Goal: Task Accomplishment & Management: Complete application form

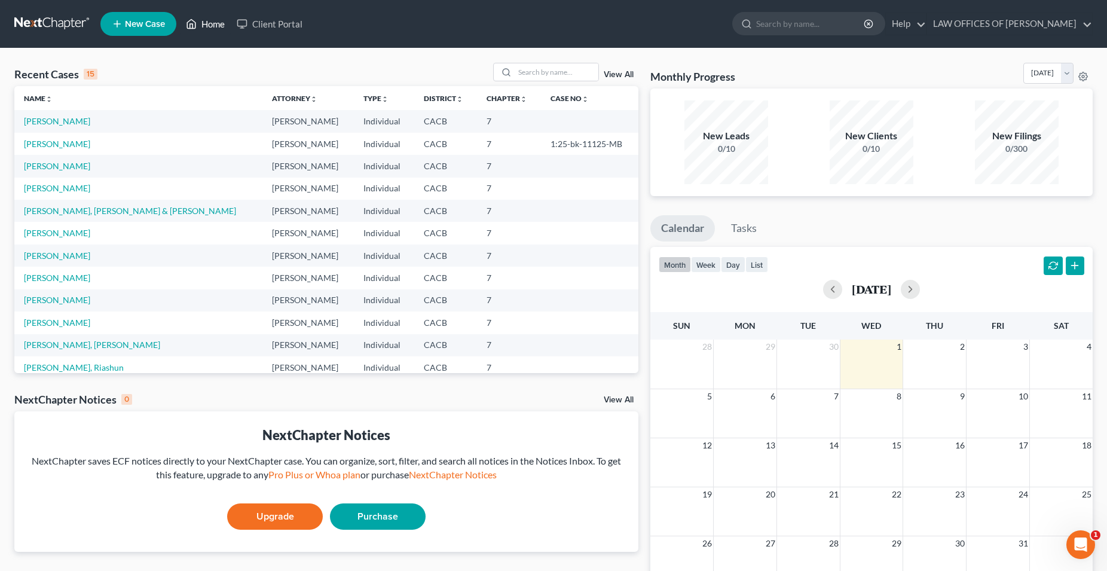
click at [211, 26] on link "Home" at bounding box center [205, 24] width 51 height 22
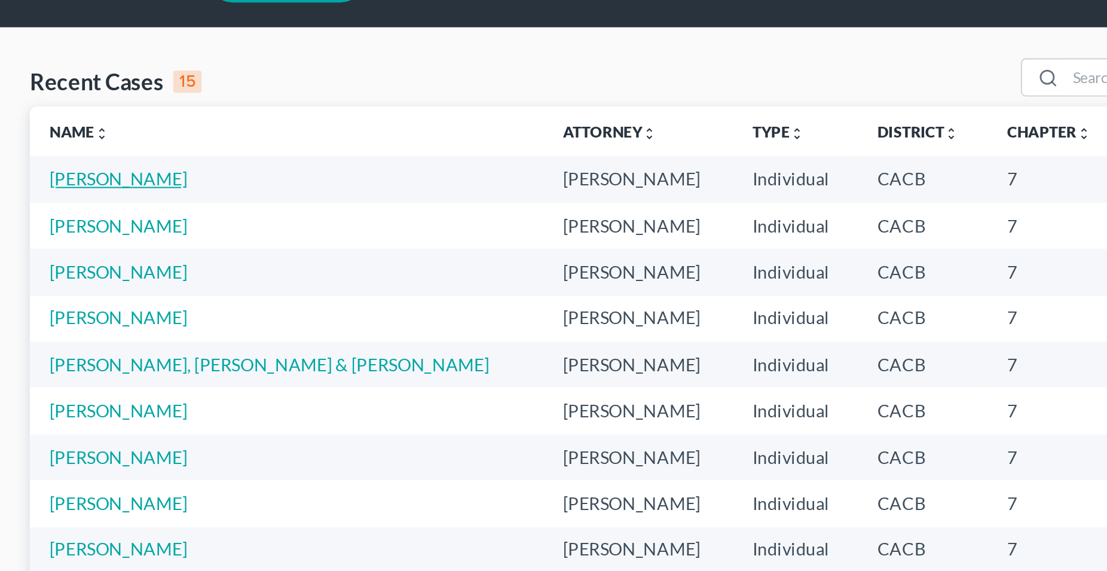
click at [90, 122] on link "[PERSON_NAME]" at bounding box center [57, 121] width 66 height 10
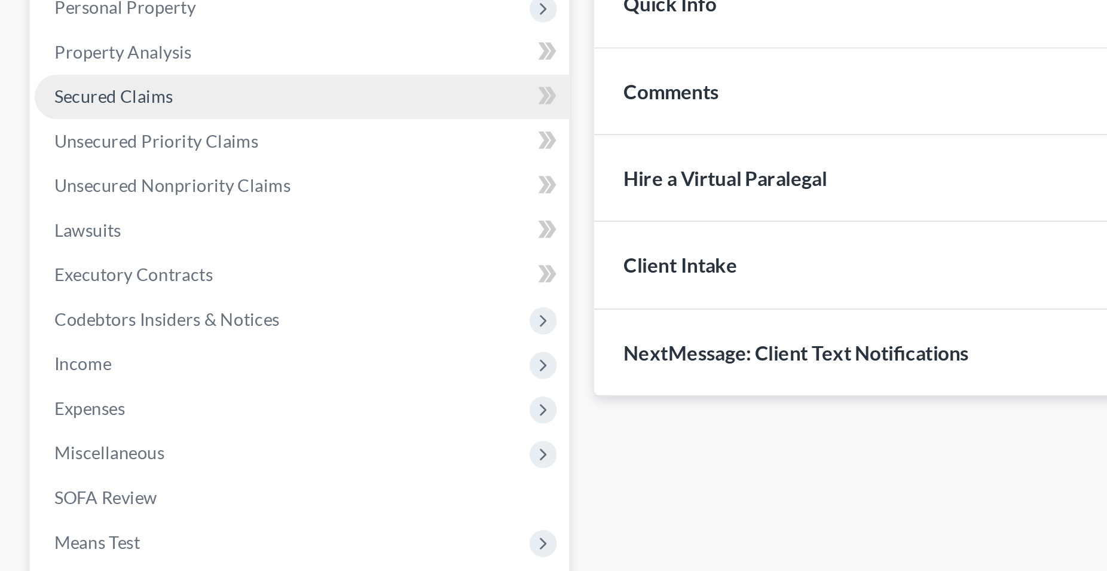
click at [69, 266] on span "Secured Claims" at bounding box center [54, 264] width 57 height 10
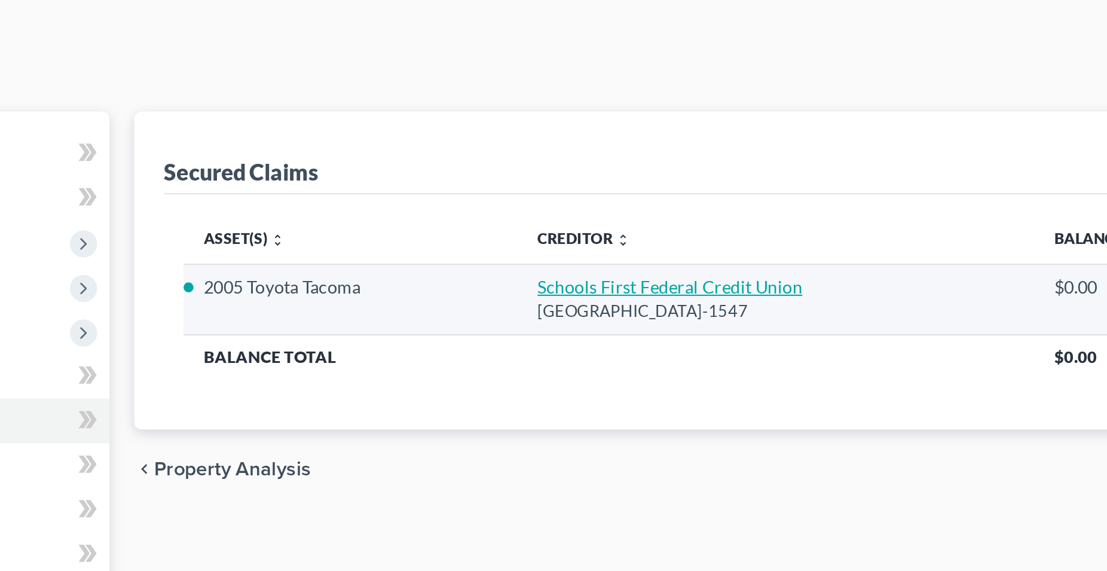
click at [529, 201] on link "Schools First Federal Credit Union" at bounding box center [546, 199] width 128 height 10
select select "4"
select select "0"
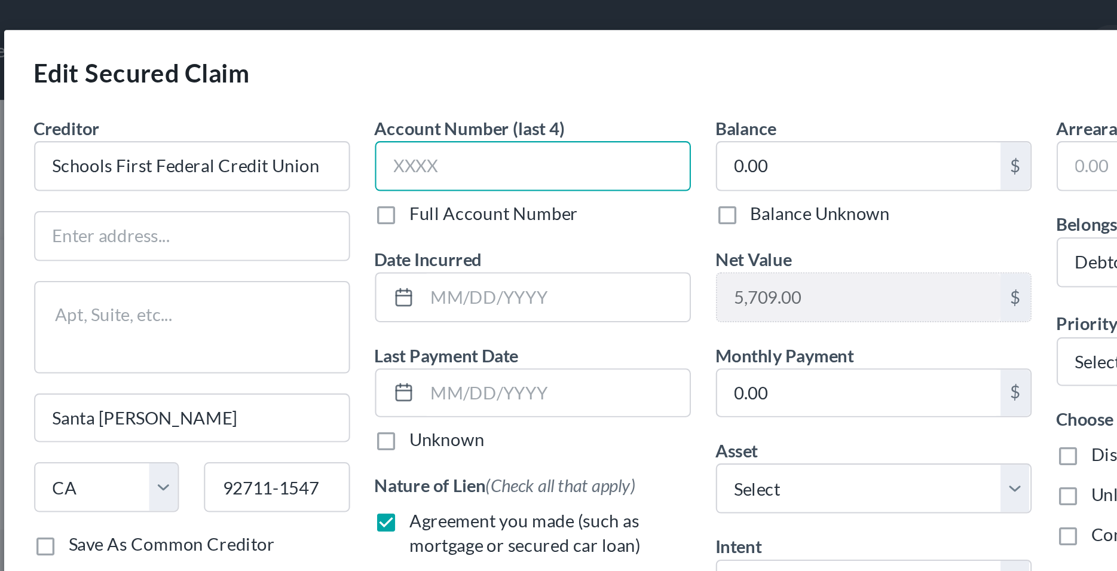
click at [447, 83] on input "text" at bounding box center [477, 80] width 151 height 24
click at [435, 82] on input "text" at bounding box center [477, 80] width 151 height 24
type input "06"
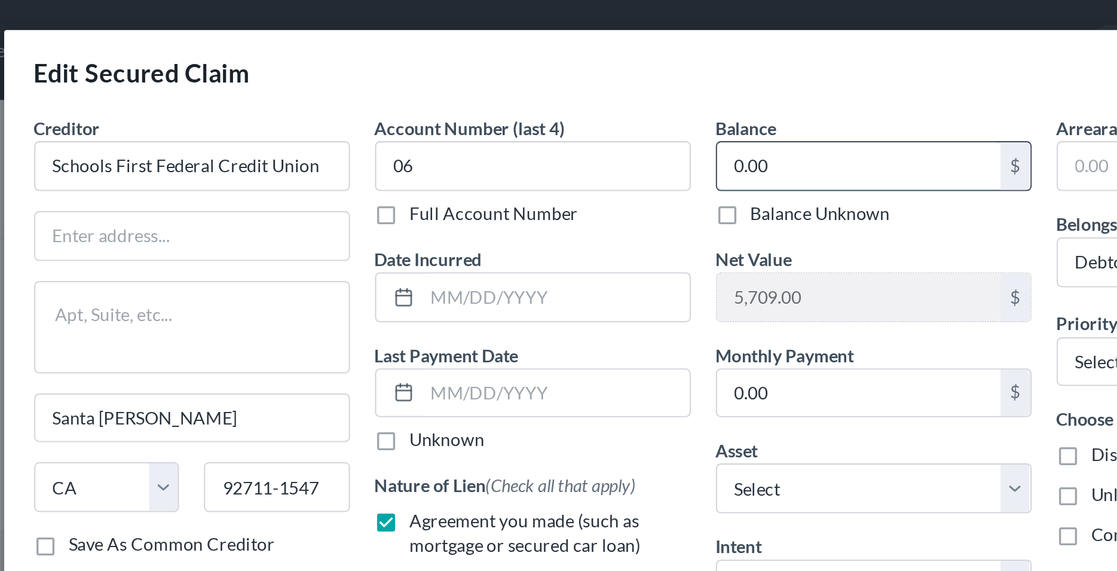
click at [589, 77] on input "0.00" at bounding box center [634, 79] width 136 height 23
type input "6,313.68"
click at [499, 106] on div "Full Account Number" at bounding box center [477, 102] width 151 height 12
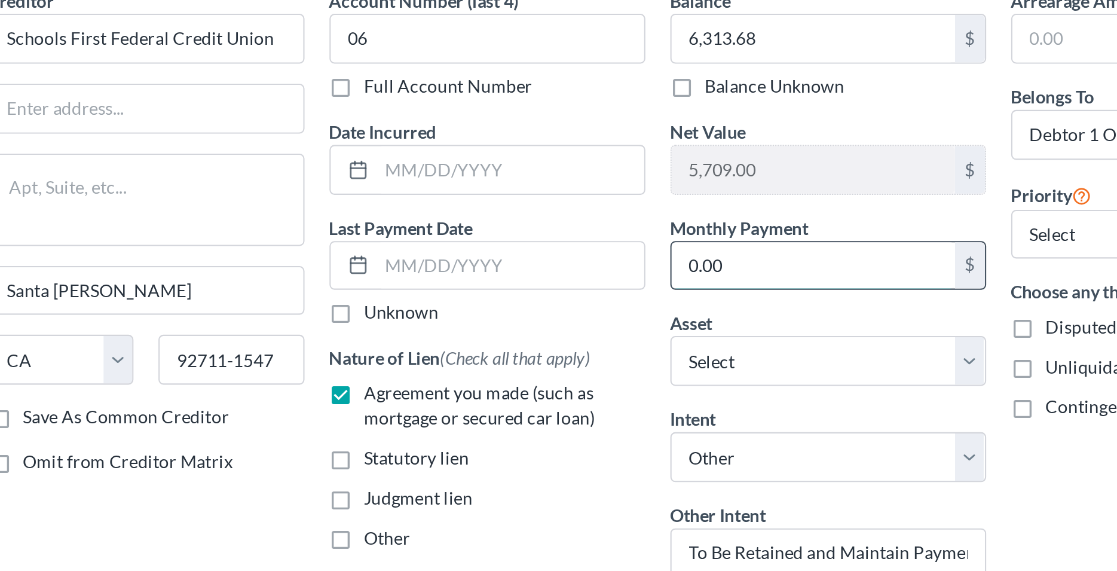
click at [606, 181] on input "0.00" at bounding box center [634, 188] width 136 height 23
type input "311.29"
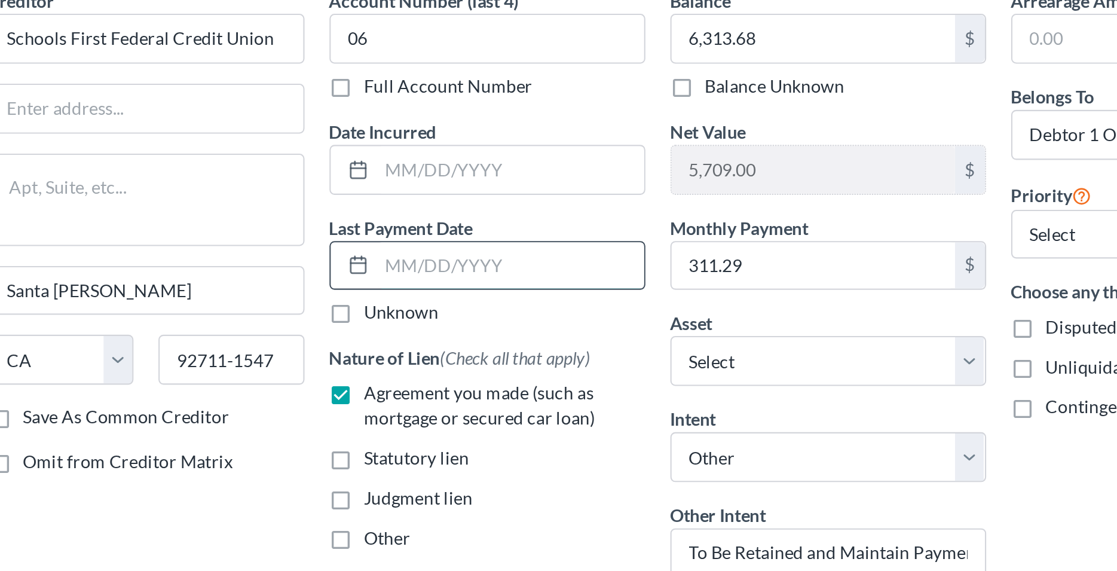
click at [460, 192] on input "text" at bounding box center [488, 188] width 128 height 23
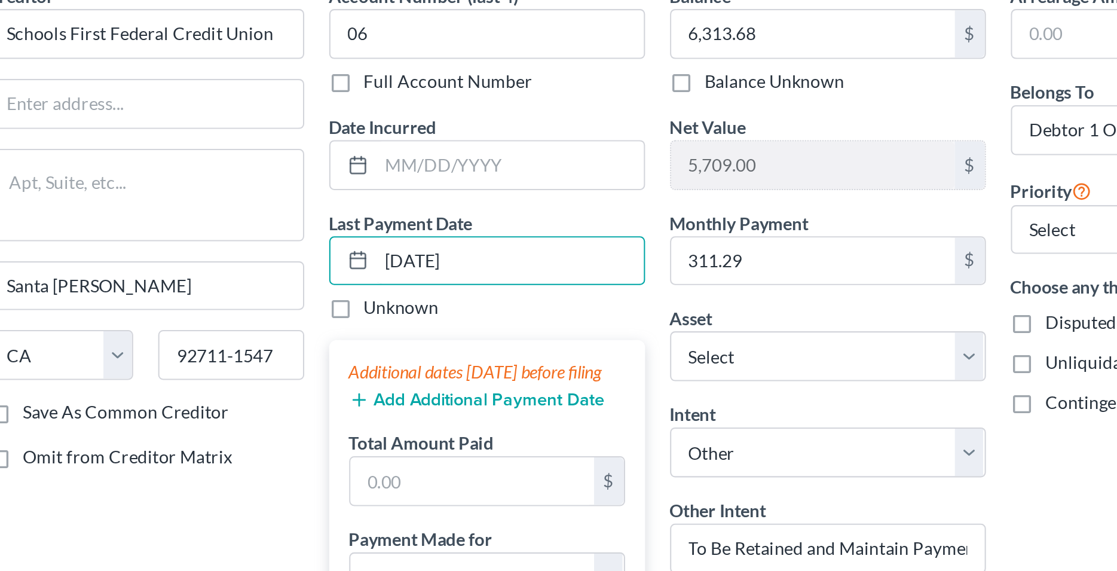
scroll to position [14, 0]
type input "[DATE]"
click at [457, 255] on button "Add Additional Payment Date" at bounding box center [472, 253] width 123 height 10
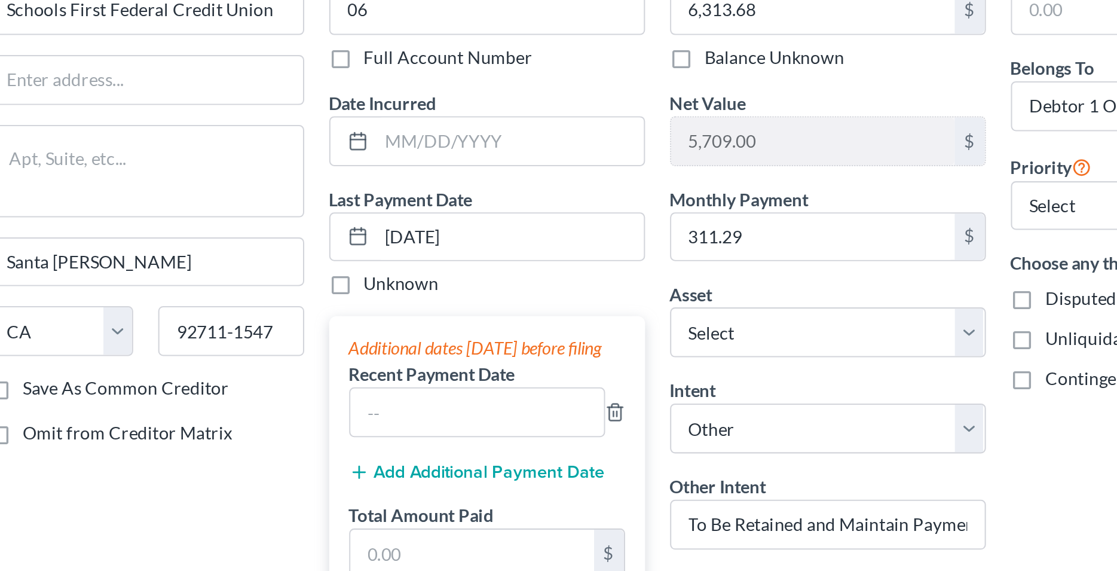
scroll to position [60, 0]
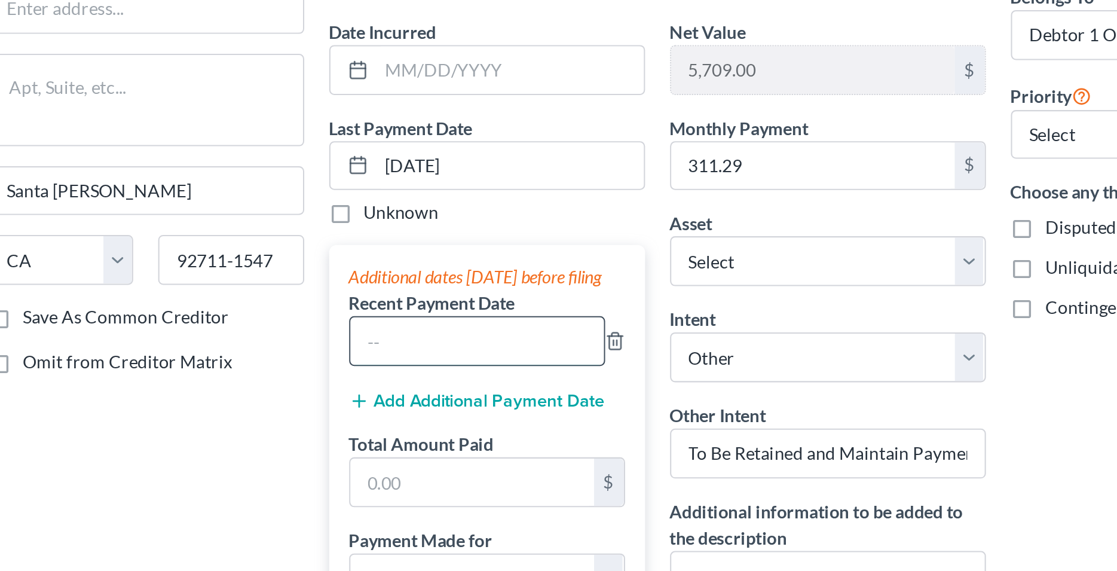
click at [434, 224] on input "text" at bounding box center [472, 224] width 121 height 23
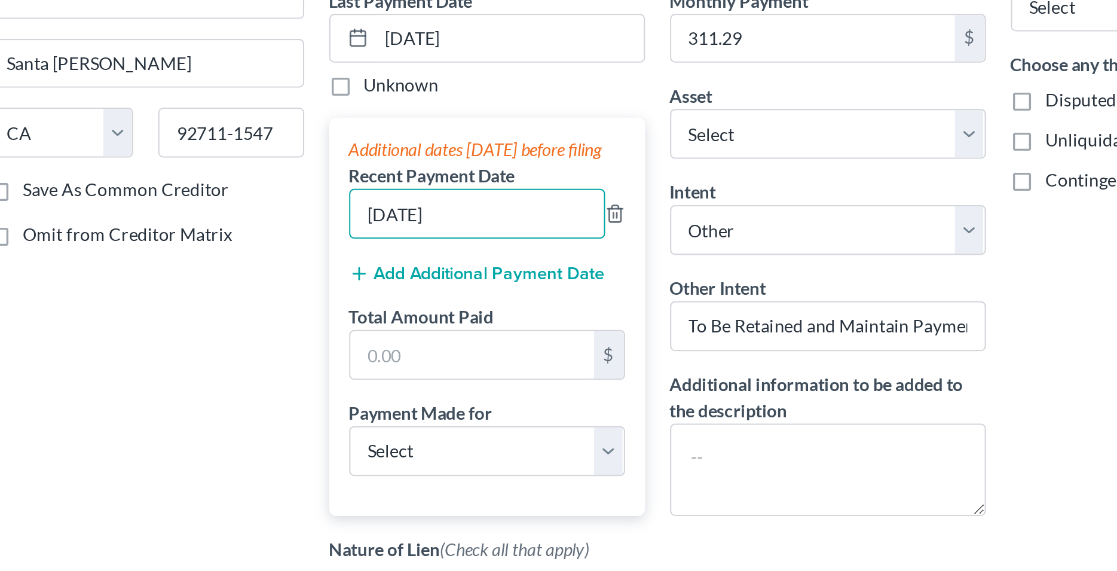
type input "[DATE]"
click at [445, 252] on button "Add Additional Payment Date" at bounding box center [472, 253] width 123 height 10
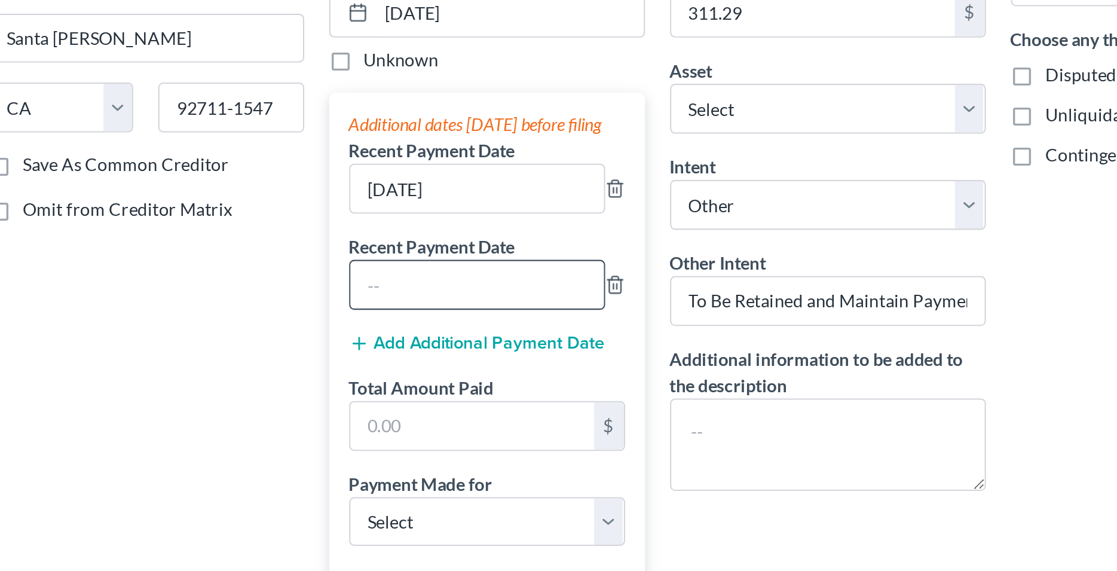
click at [442, 270] on input "text" at bounding box center [472, 258] width 121 height 23
type input "[DATE]"
click at [377, 294] on div "Creditor * Schools First Federal Credit Union [GEOGRAPHIC_DATA][PERSON_NAME] [U…" at bounding box center [314, 257] width 163 height 525
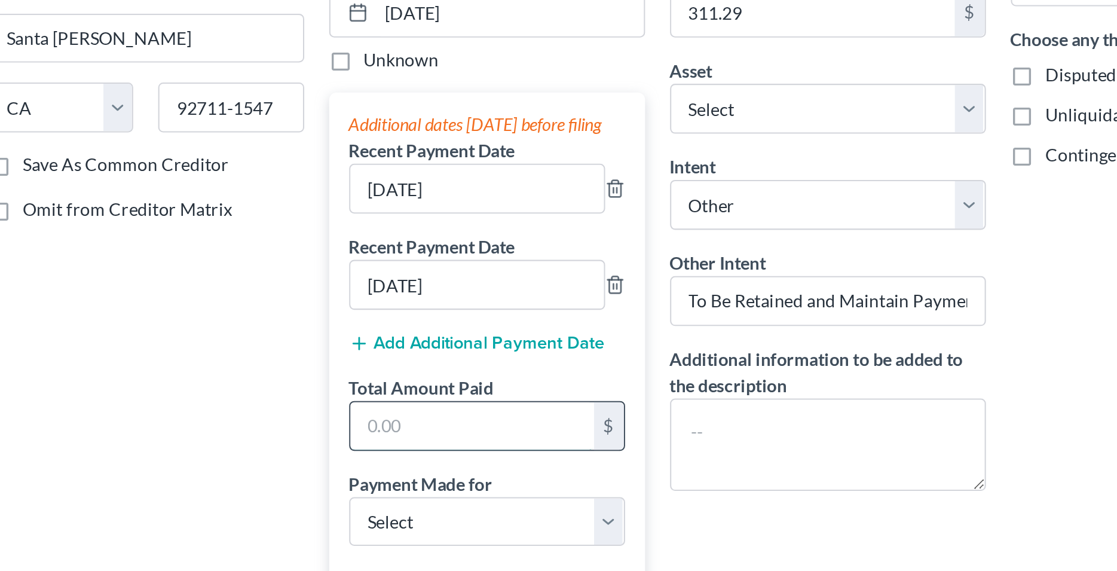
click at [446, 337] on input "text" at bounding box center [470, 325] width 117 height 23
type input "933.87"
click at [352, 334] on div "Creditor * Schools First Federal Credit Union [GEOGRAPHIC_DATA][PERSON_NAME] [U…" at bounding box center [314, 257] width 163 height 525
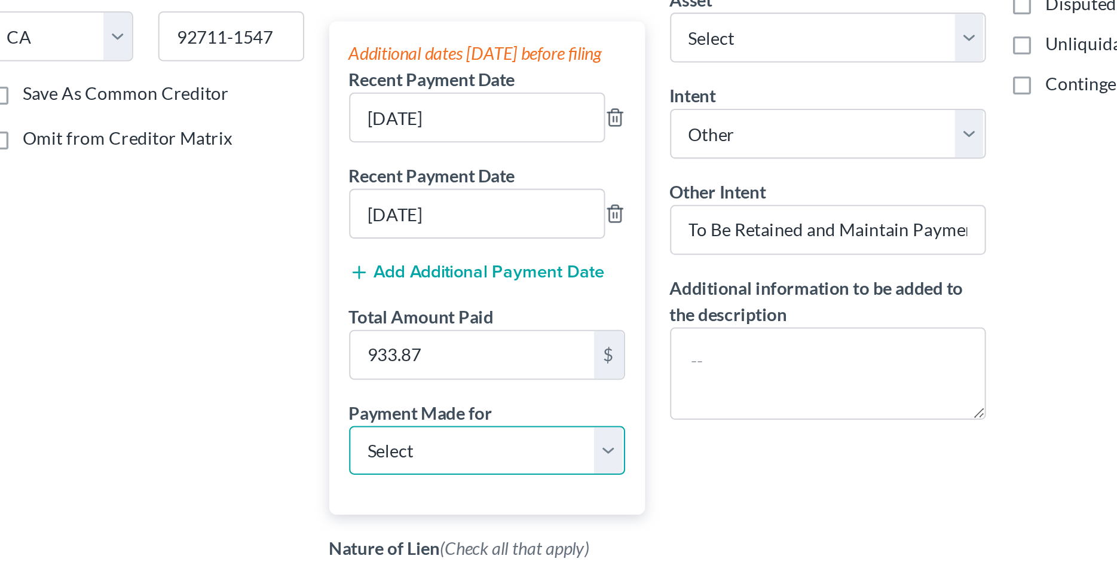
click at [411, 326] on select "Select Car Credit Card Loan Repayment Mortgage Other Suppliers Or Vendors" at bounding box center [477, 338] width 132 height 24
select select "0"
click option "Car" at bounding box center [0, 0] width 0 height 0
click at [370, 293] on div "Creditor * Schools First Federal Credit Union [GEOGRAPHIC_DATA][PERSON_NAME] [U…" at bounding box center [314, 223] width 163 height 525
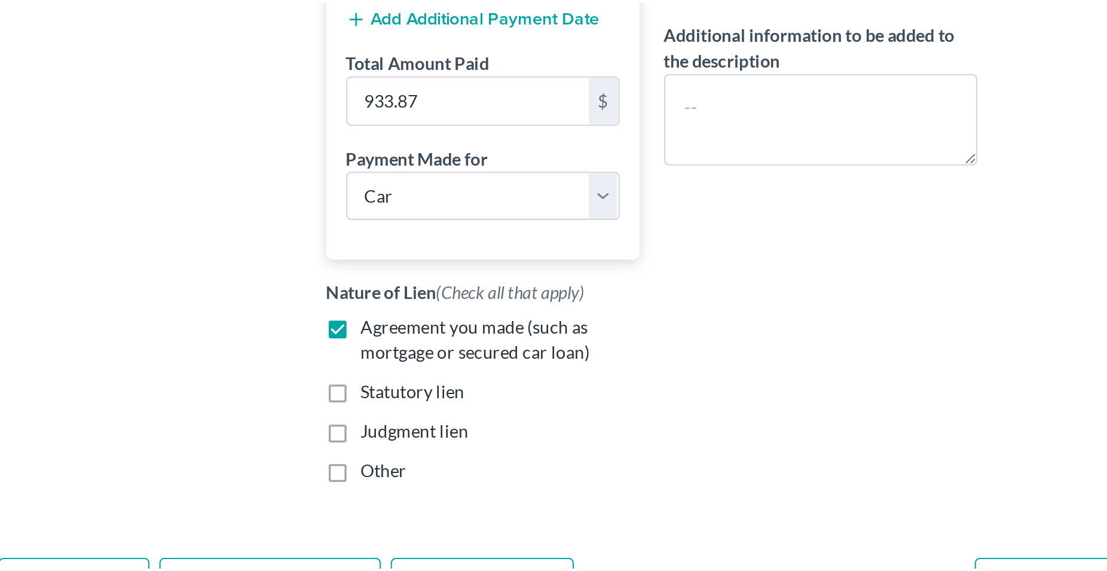
scroll to position [96, 0]
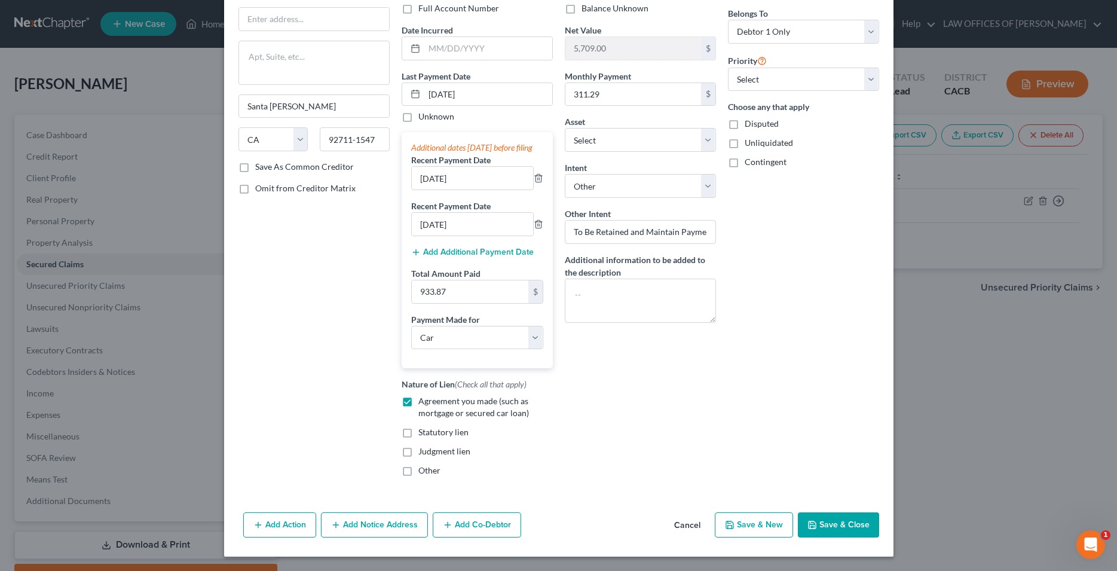
click at [818, 537] on button "Save & Close" at bounding box center [838, 524] width 81 height 25
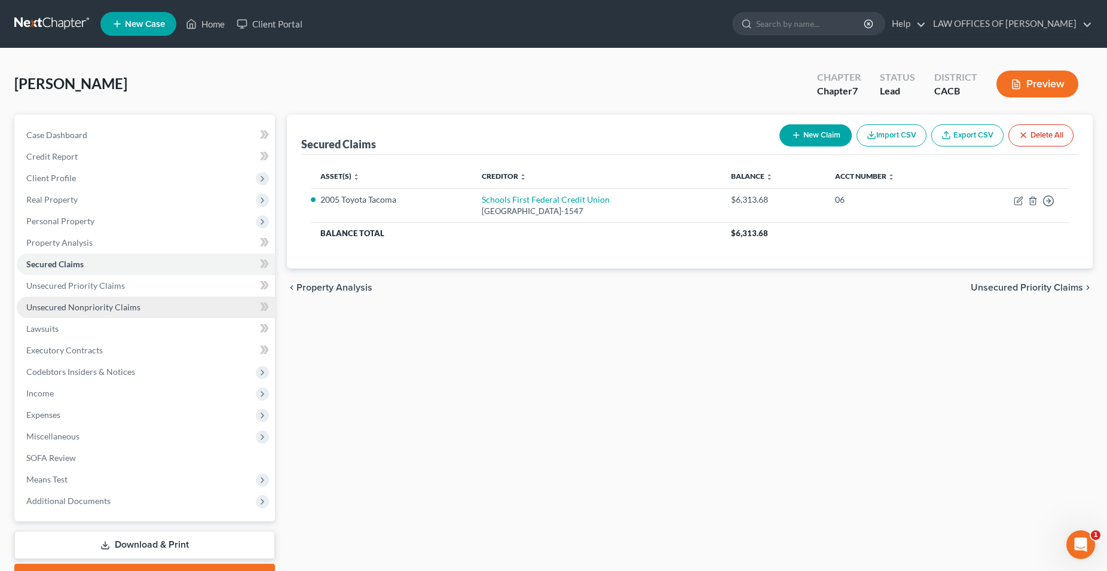
click at [100, 304] on span "Unsecured Nonpriority Claims" at bounding box center [83, 307] width 114 height 10
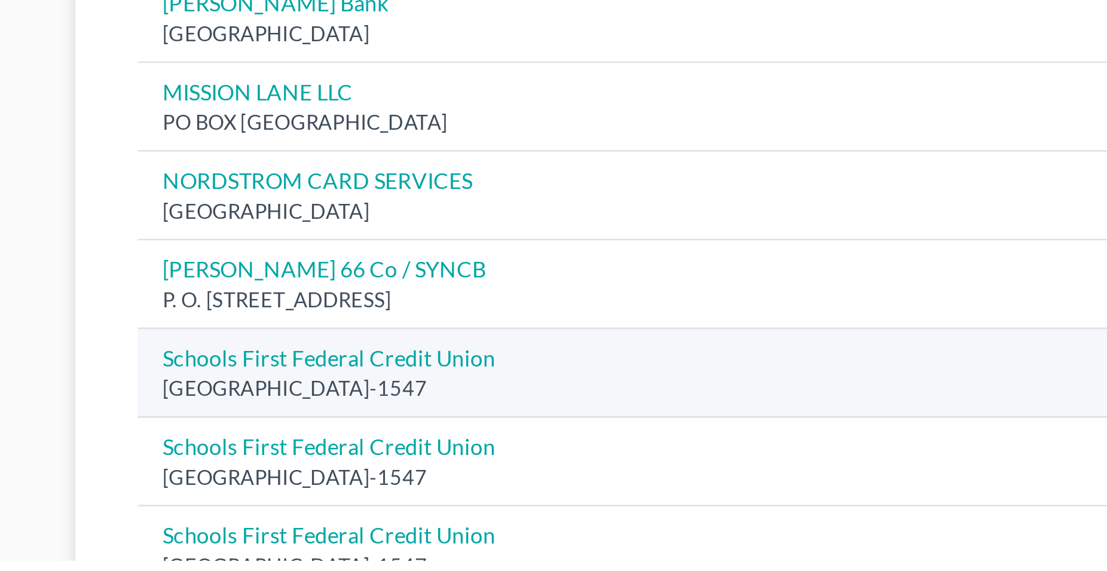
scroll to position [381, 0]
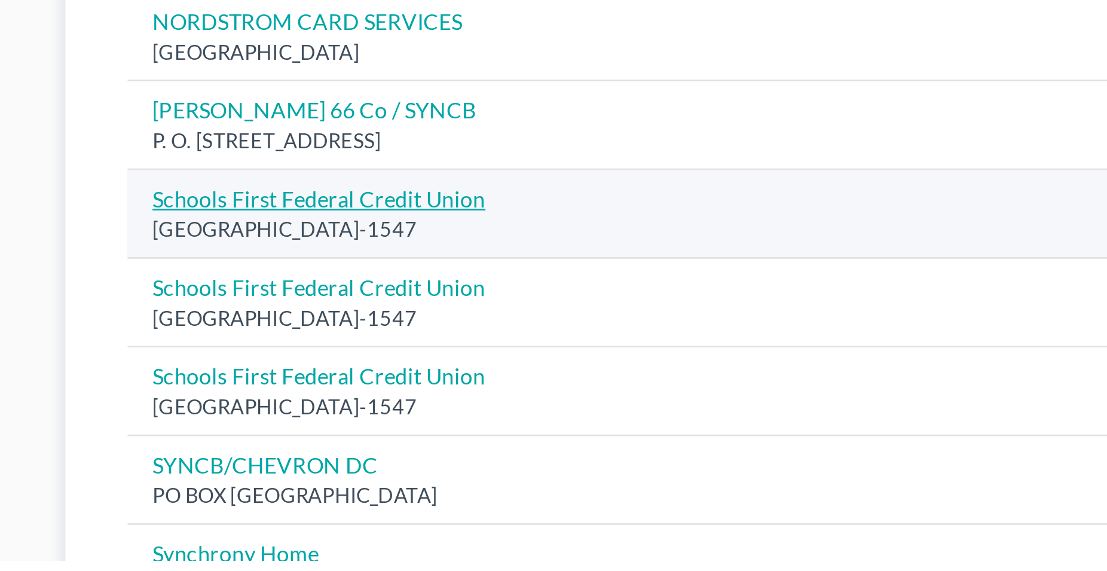
click at [402, 436] on link "Schools First Federal Credit Union" at bounding box center [384, 432] width 128 height 10
select select "4"
select select "2"
select select "0"
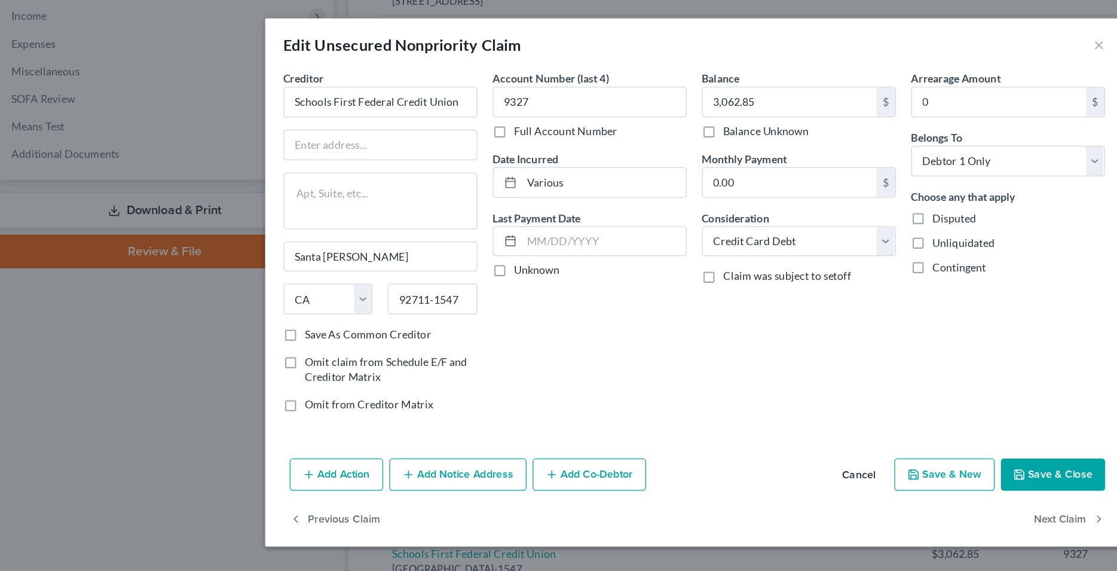
click at [685, 371] on button "Cancel" at bounding box center [687, 371] width 45 height 24
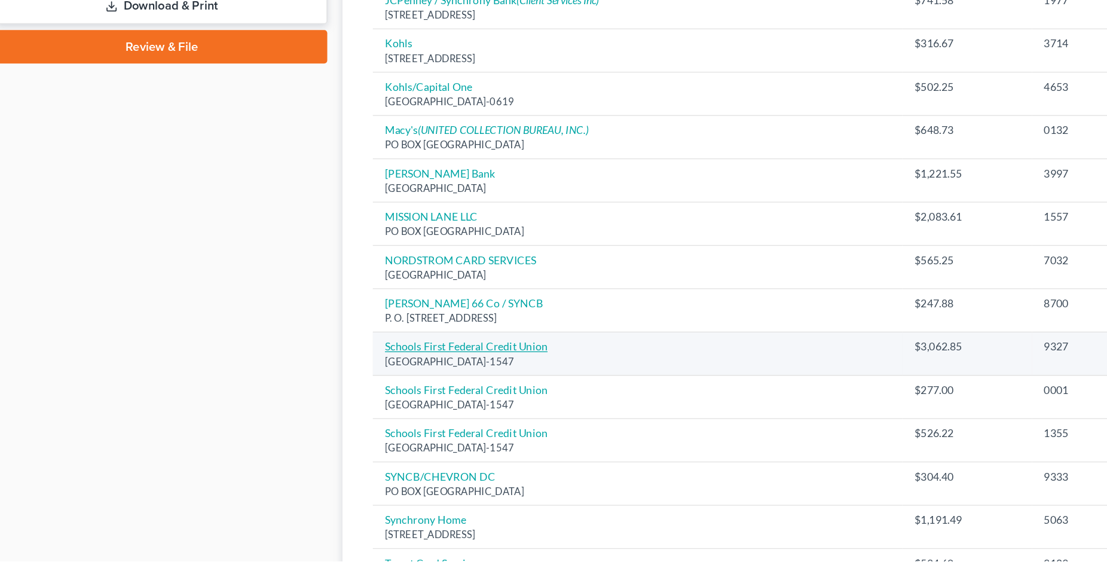
scroll to position [434, 0]
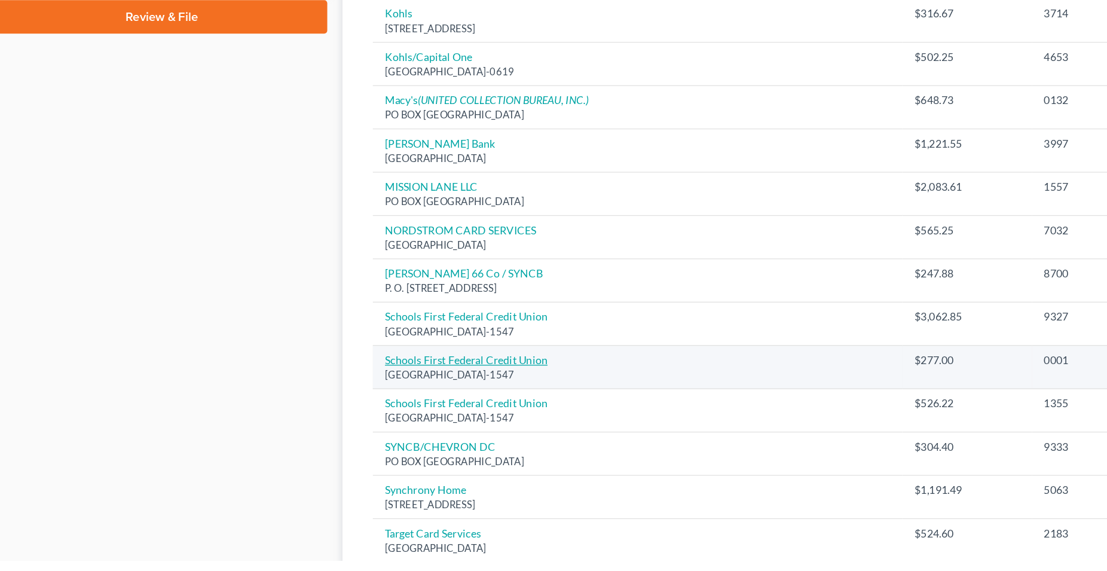
click at [383, 416] on link "Schools First Federal Credit Union" at bounding box center [384, 413] width 128 height 10
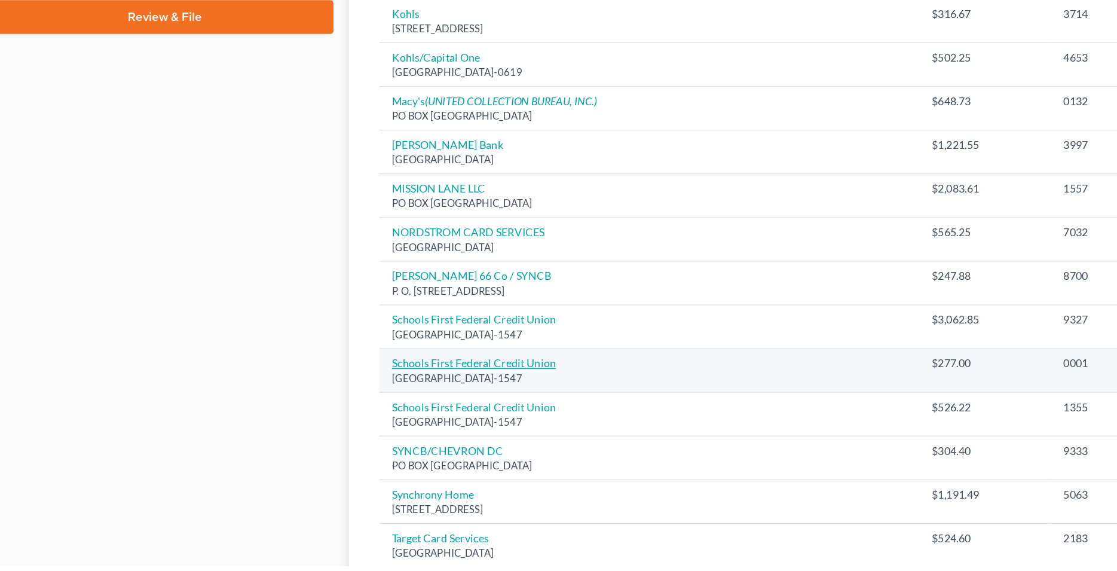
select select "4"
select select "2"
select select "0"
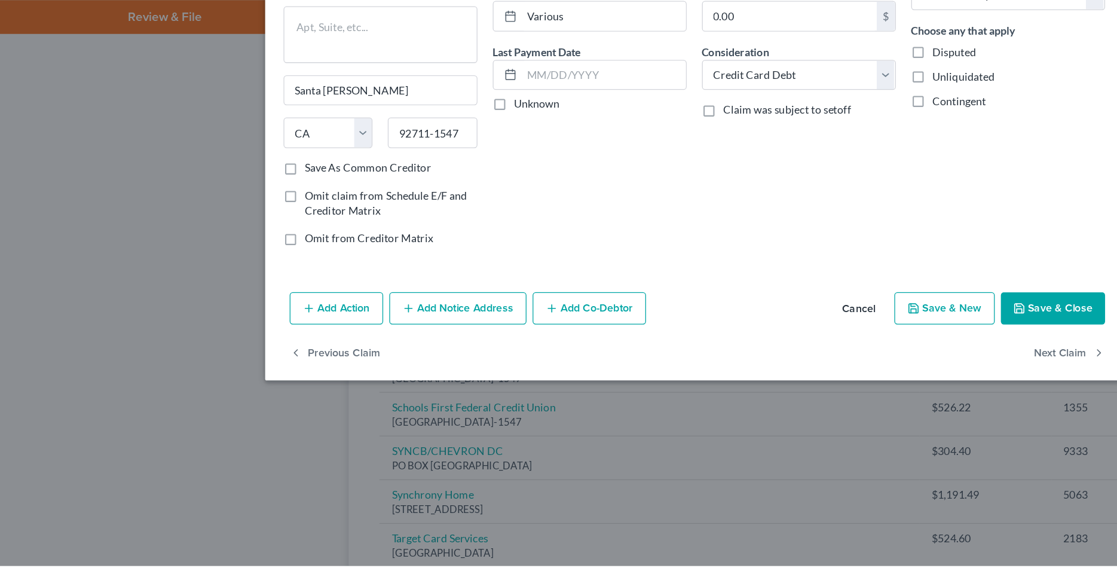
click at [697, 369] on button "Cancel" at bounding box center [687, 371] width 45 height 24
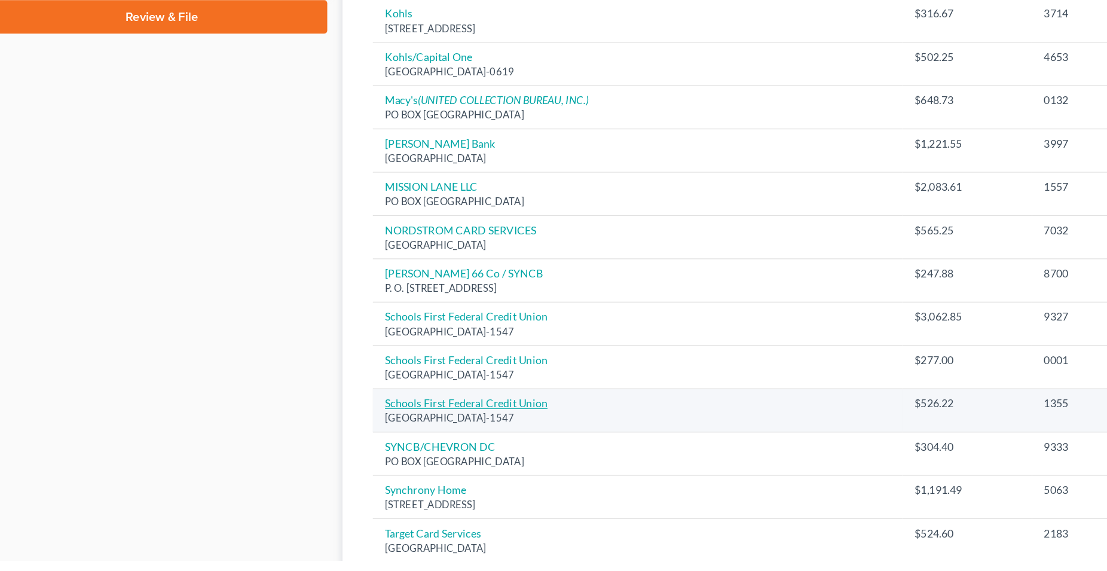
click at [384, 451] on link "Schools First Federal Credit Union" at bounding box center [384, 447] width 128 height 10
select select "4"
select select "2"
select select "0"
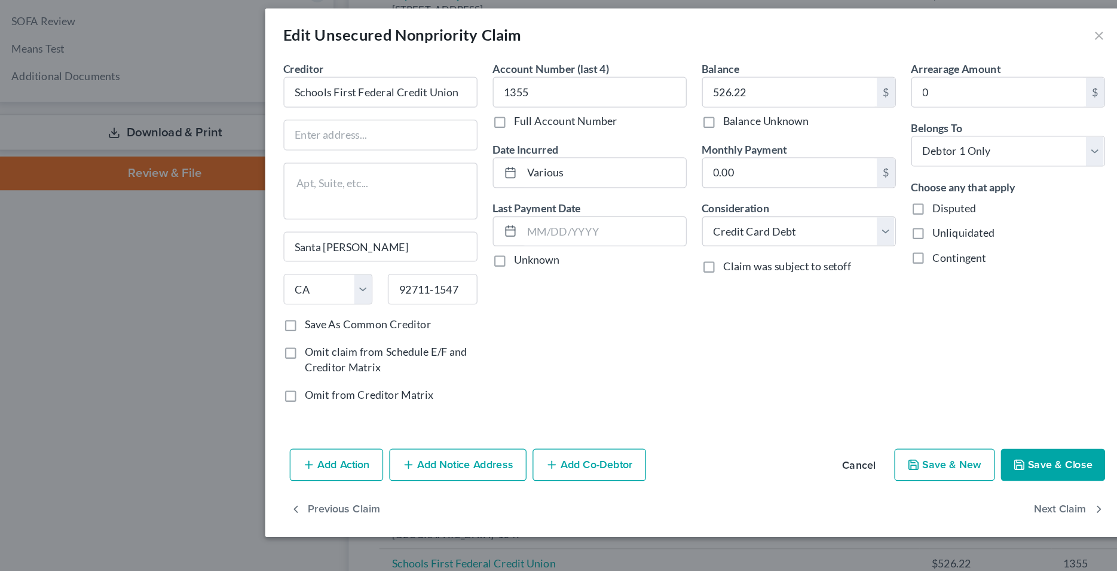
click at [750, 372] on button "Save & New" at bounding box center [754, 370] width 78 height 25
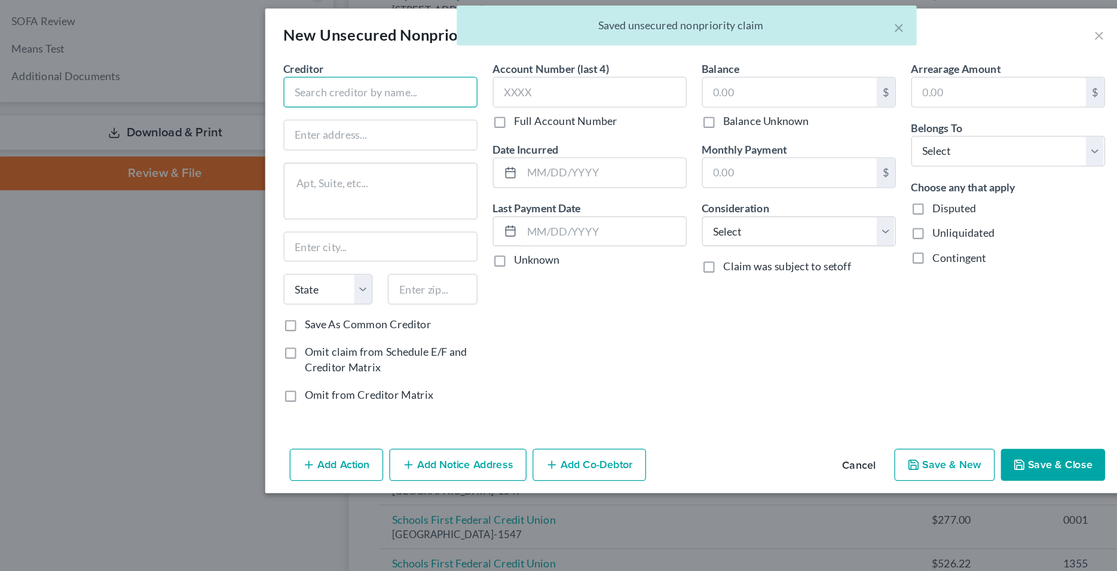
click at [283, 78] on input "text" at bounding box center [314, 80] width 151 height 24
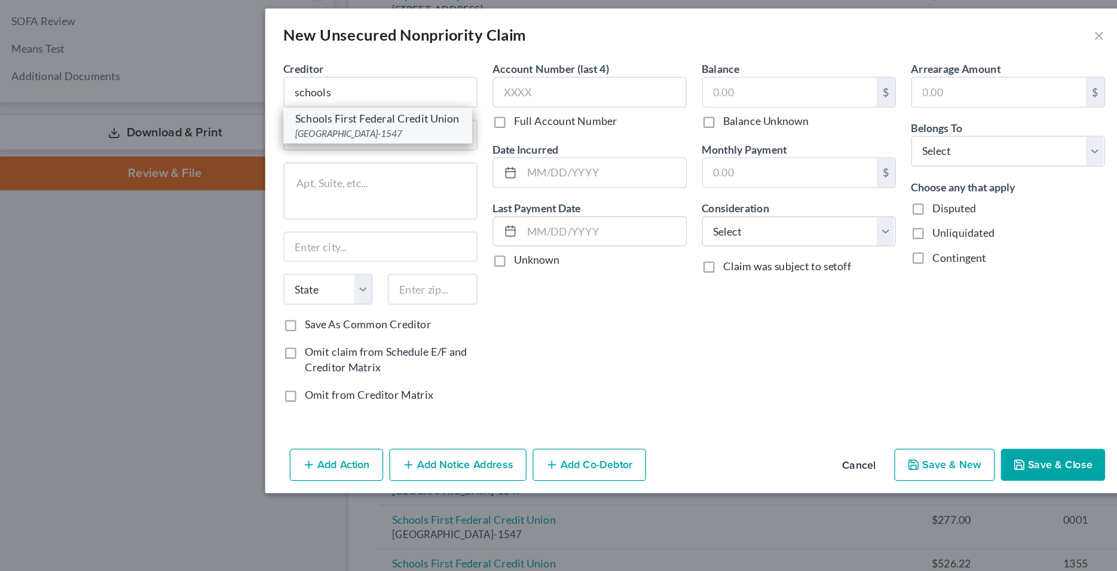
click at [301, 106] on div "Schools First Federal Credit Union" at bounding box center [312, 100] width 128 height 12
type input "Schools First Federal Credit Union"
type input "Santa [PERSON_NAME]"
select select "4"
type input "92711-1547"
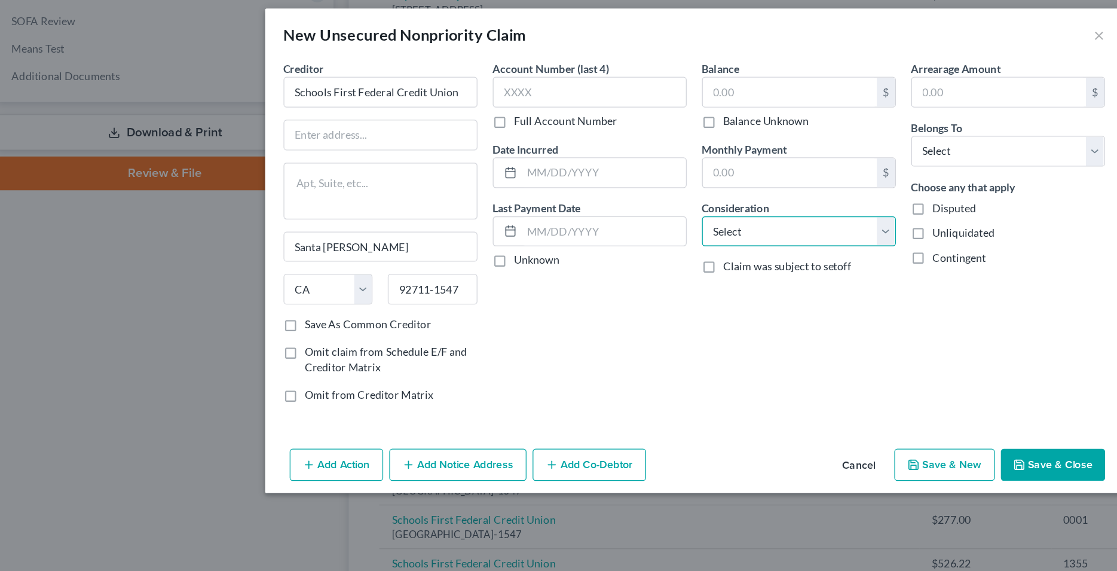
click at [565, 176] on select "Select Cable / Satellite Services Collection Agency Credit Card Debt Debt Couns…" at bounding box center [640, 188] width 151 height 24
select select "10"
click option "Monies Loaned / Advanced" at bounding box center [0, 0] width 0 height 0
click at [536, 278] on div "Account Number (last 4) Full Account Number Date Incurred Last Payment Date Unk…" at bounding box center [477, 193] width 163 height 276
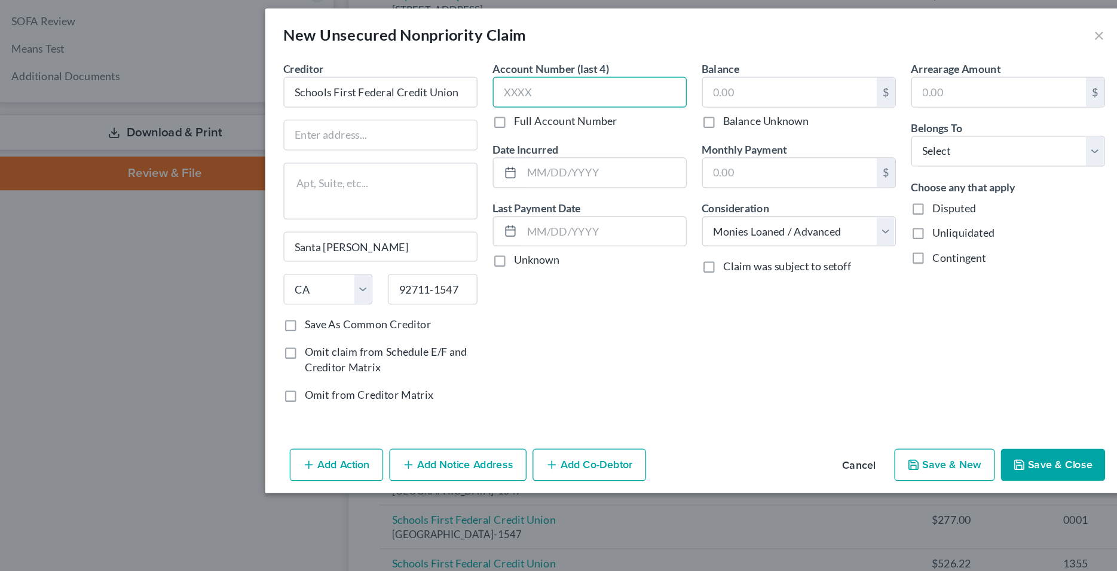
click at [439, 84] on input "text" at bounding box center [477, 80] width 151 height 24
click at [426, 75] on input "text" at bounding box center [477, 80] width 151 height 24
type input "02"
click at [589, 79] on input "text" at bounding box center [634, 79] width 136 height 23
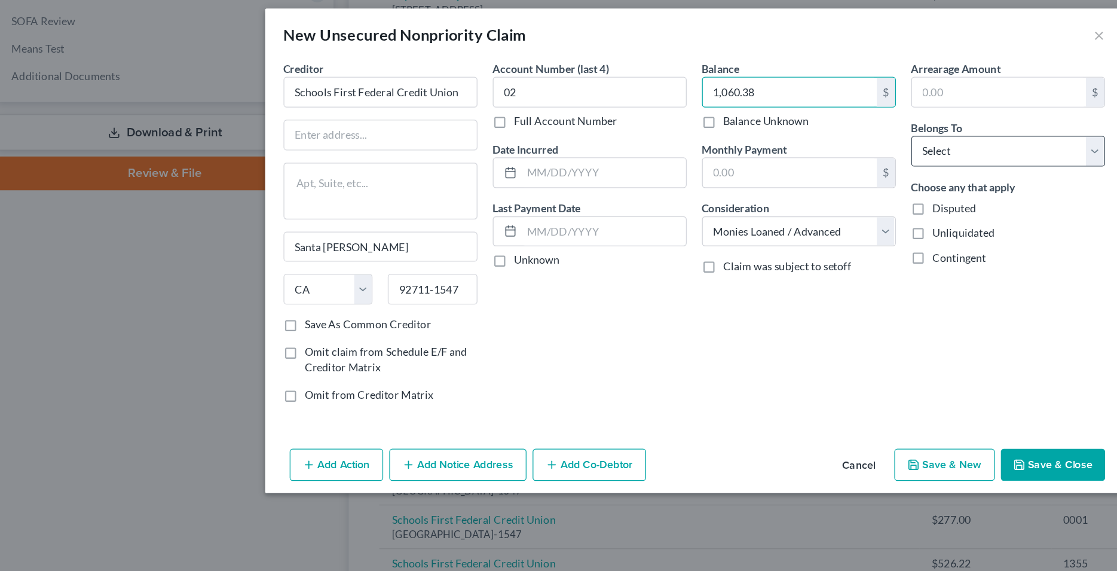
type input "1,060.38"
click at [728, 114] on select "Select Debtor 1 Only Debtor 2 Only Debtor 1 And Debtor 2 Only At Least One Of T…" at bounding box center [803, 126] width 151 height 24
select select "0"
click option "Debtor 1 Only" at bounding box center [0, 0] width 0 height 0
click at [560, 238] on div "Balance 1,060.38 $ Balance Unknown Balance Undetermined 1,060.38 $ Balance Unkn…" at bounding box center [640, 193] width 163 height 276
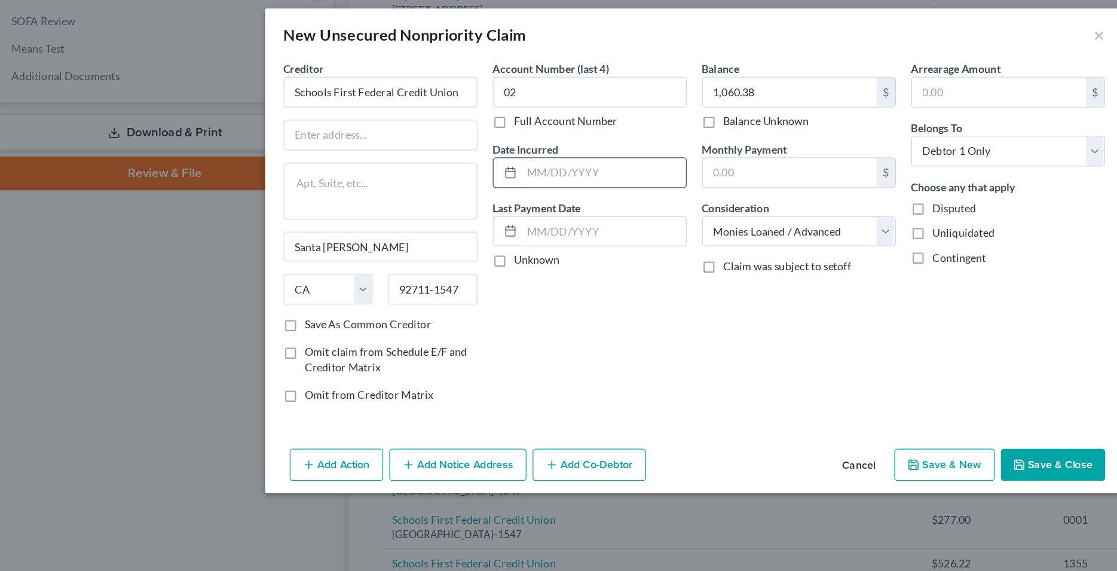
click at [474, 147] on input "text" at bounding box center [488, 142] width 128 height 23
type input "2024"
click at [518, 289] on div "Account Number (last 4) 02 Full Account Number Date Incurred 2024 Last Payment …" at bounding box center [477, 193] width 163 height 276
click at [824, 370] on button "Save & Close" at bounding box center [838, 370] width 81 height 25
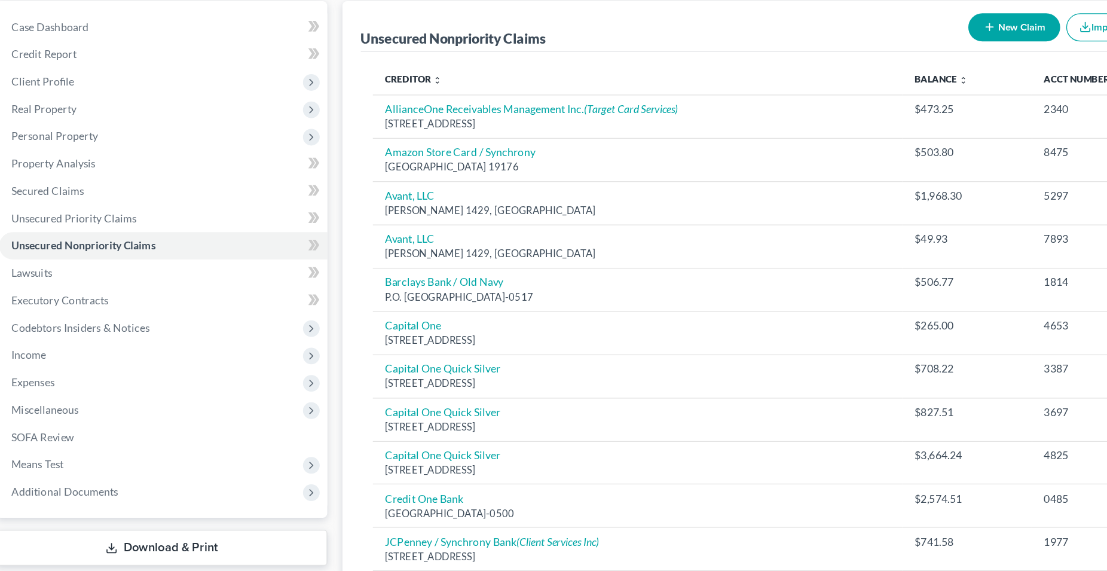
scroll to position [76, 0]
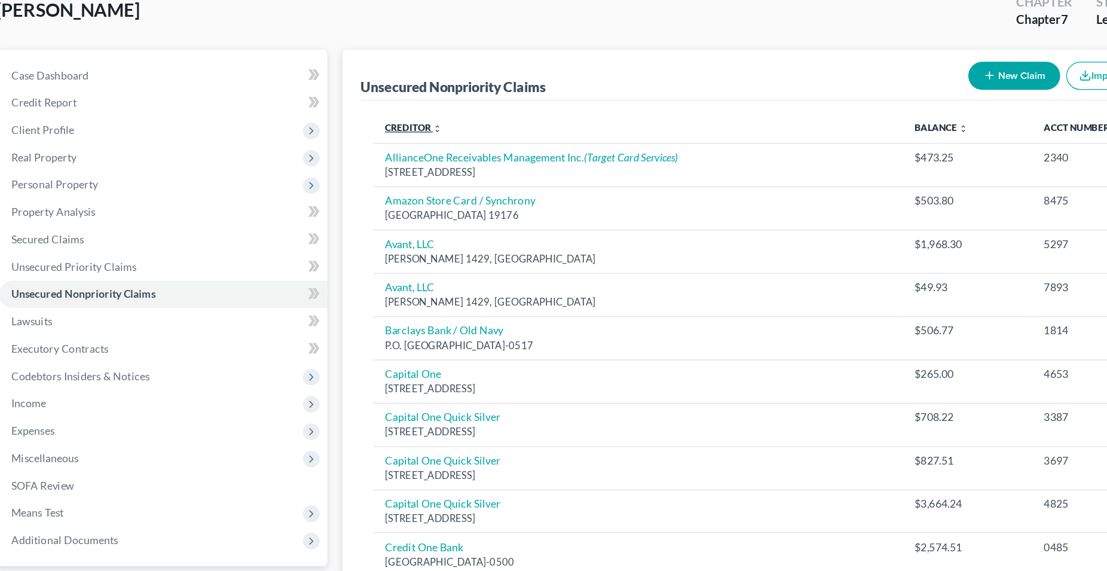
click at [346, 99] on link "Creditor expand_more expand_less unfold_more" at bounding box center [342, 100] width 45 height 9
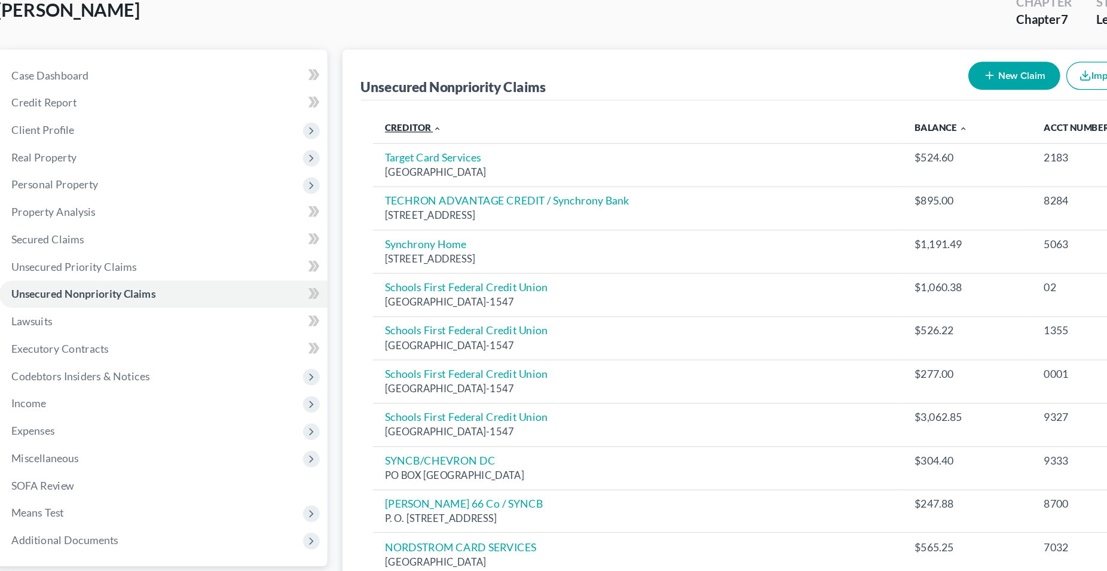
click at [346, 99] on link "Creditor expand_more expand_less unfold_more" at bounding box center [342, 100] width 45 height 9
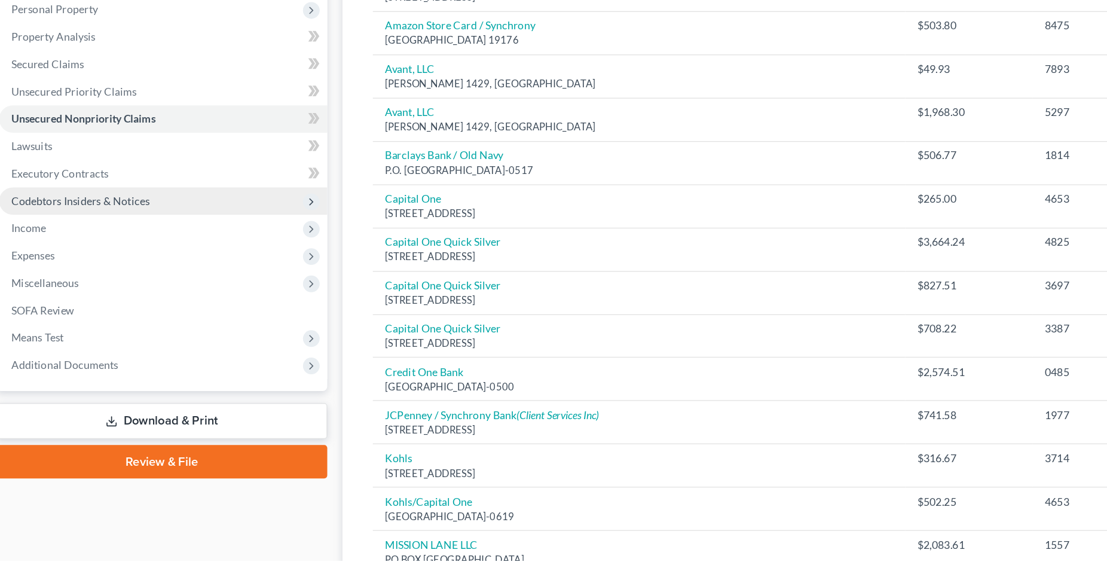
scroll to position [129, 0]
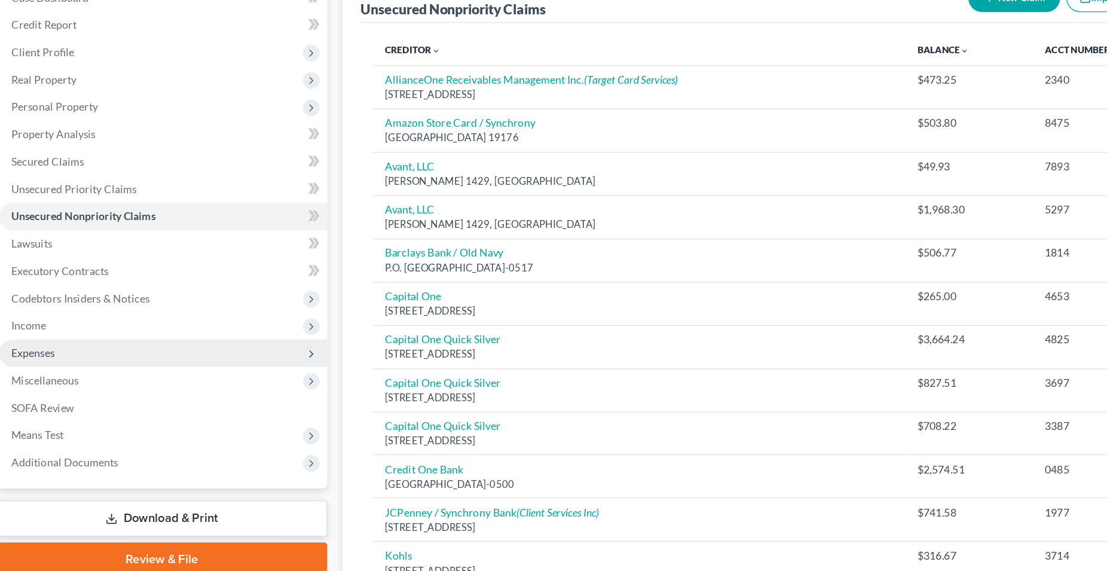
click at [48, 289] on span "Expenses" at bounding box center [43, 285] width 34 height 10
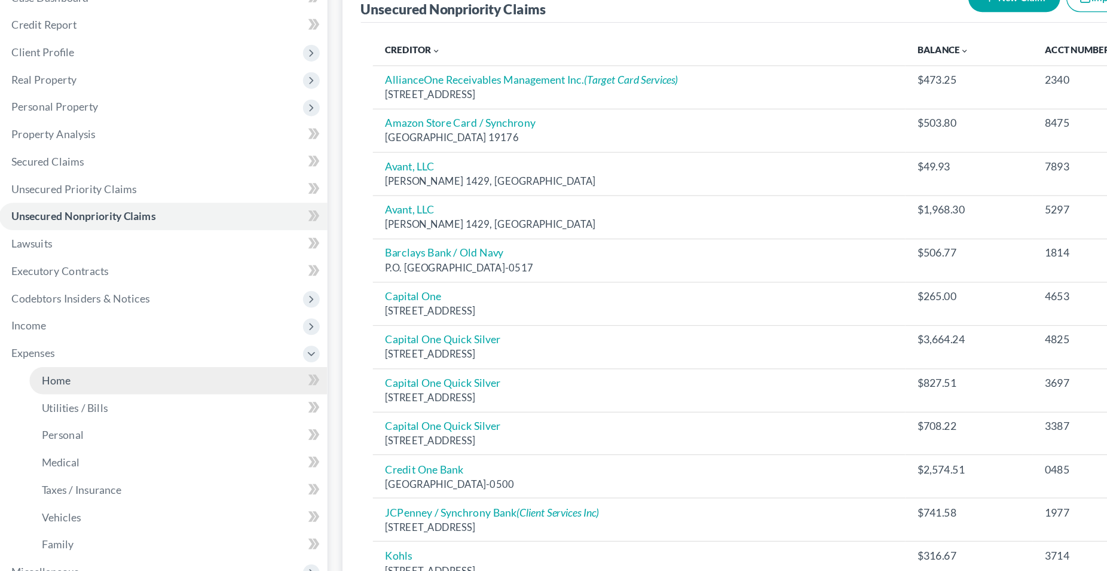
click at [68, 307] on span "Home" at bounding box center [61, 307] width 23 height 10
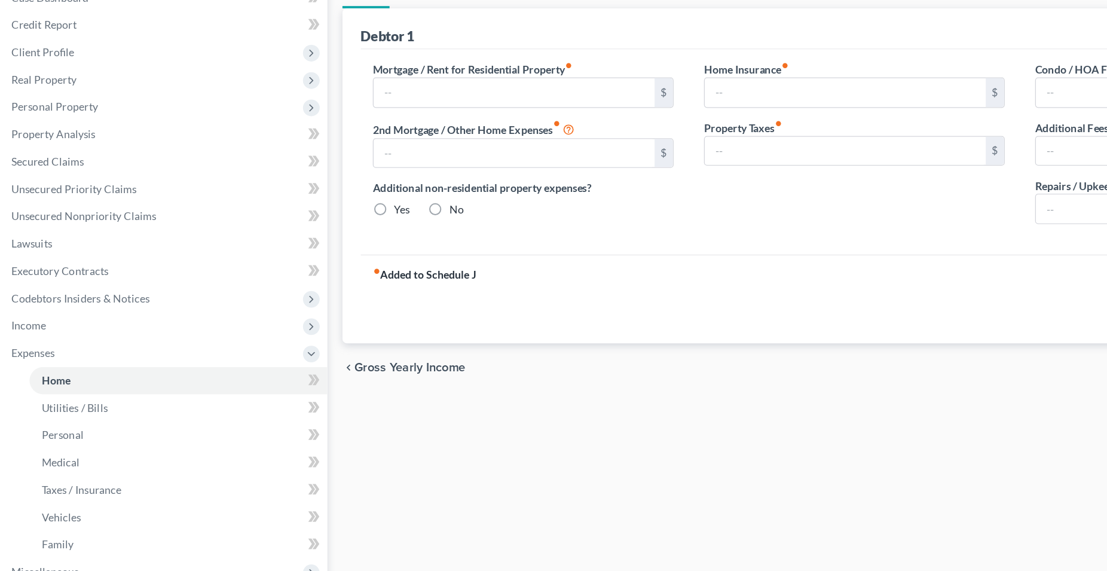
type input "1,730.00"
type input "0.00"
radio input "true"
type input "0.00"
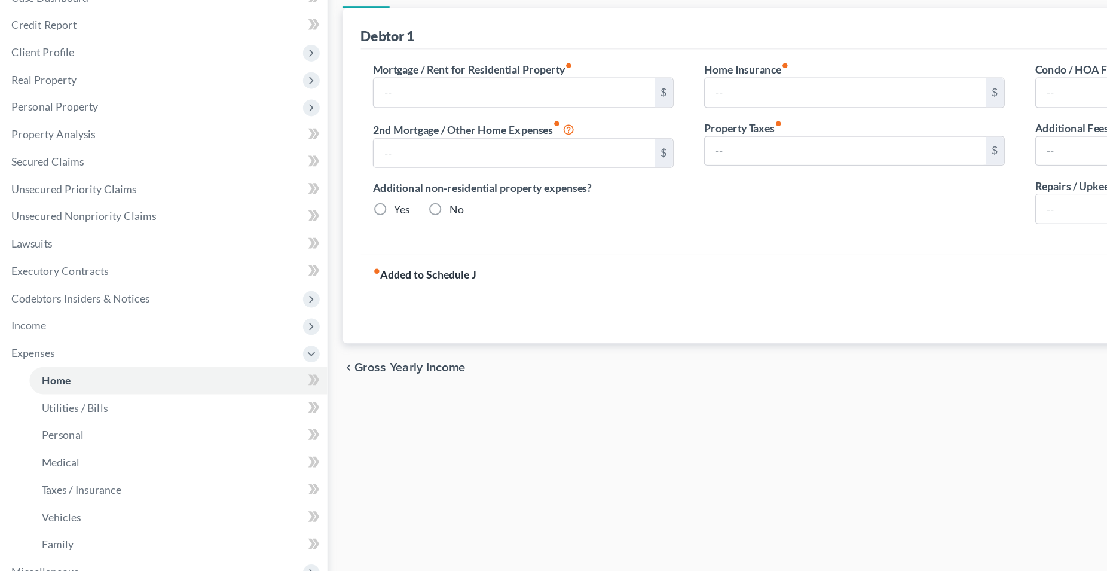
type input "0.00"
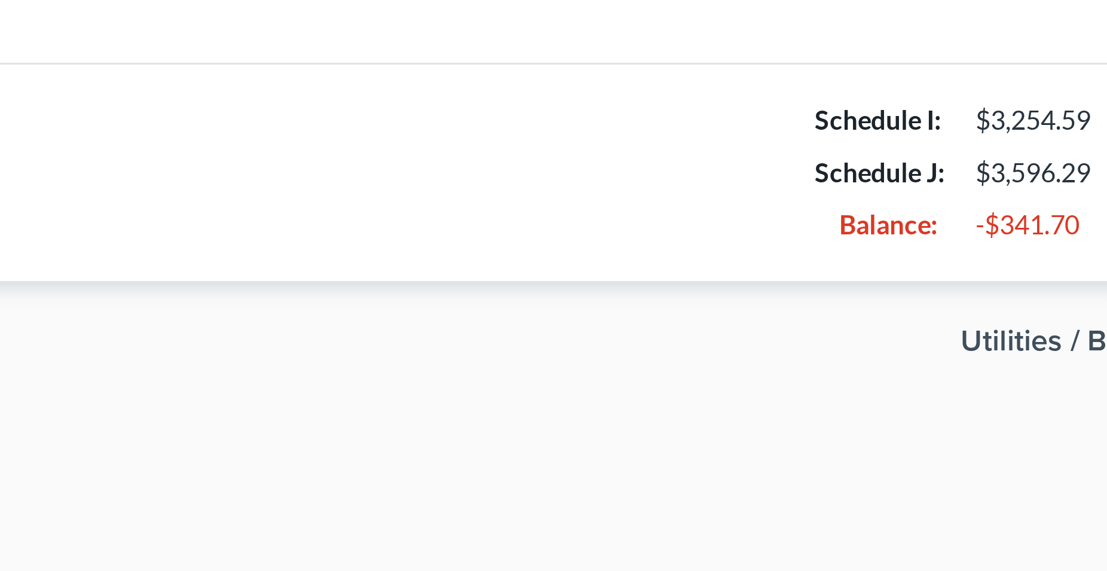
scroll to position [1, 0]
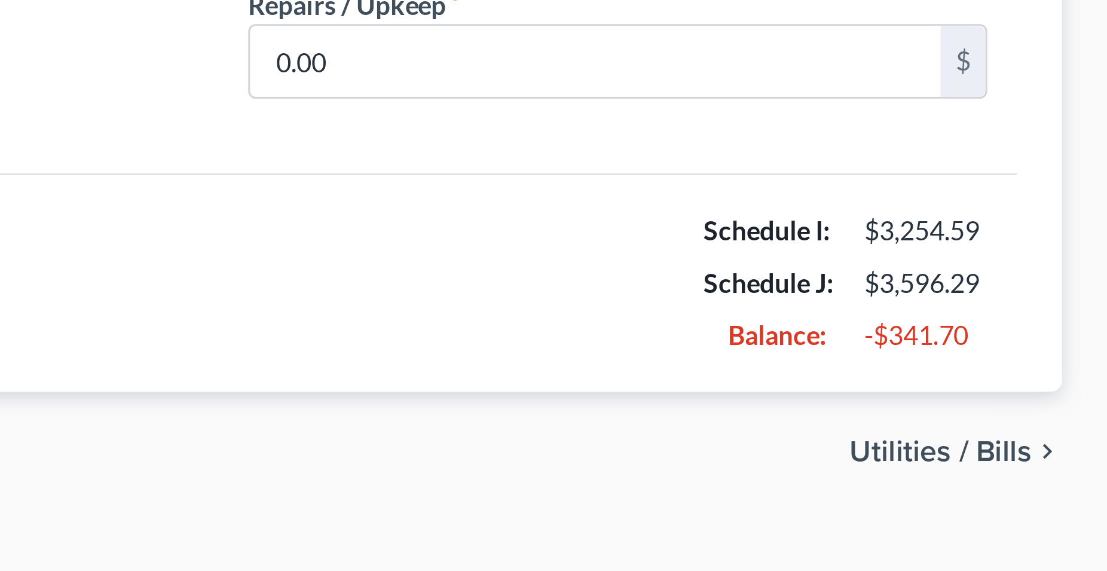
click at [1034, 428] on span "Utilities / Bills" at bounding box center [1054, 426] width 59 height 10
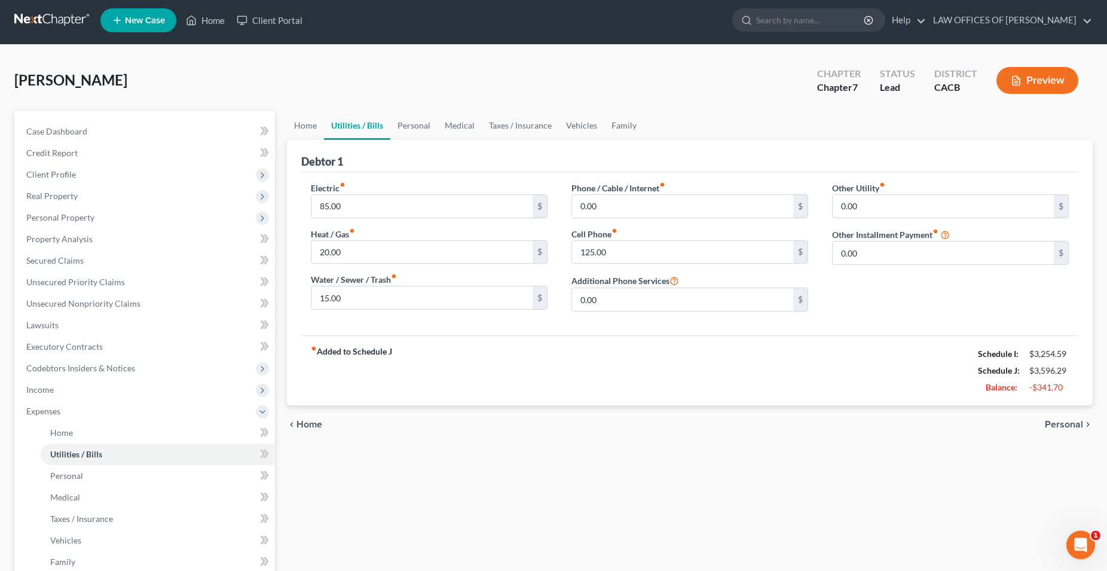
scroll to position [3, 0]
click at [1060, 428] on span "Personal" at bounding box center [1064, 425] width 38 height 10
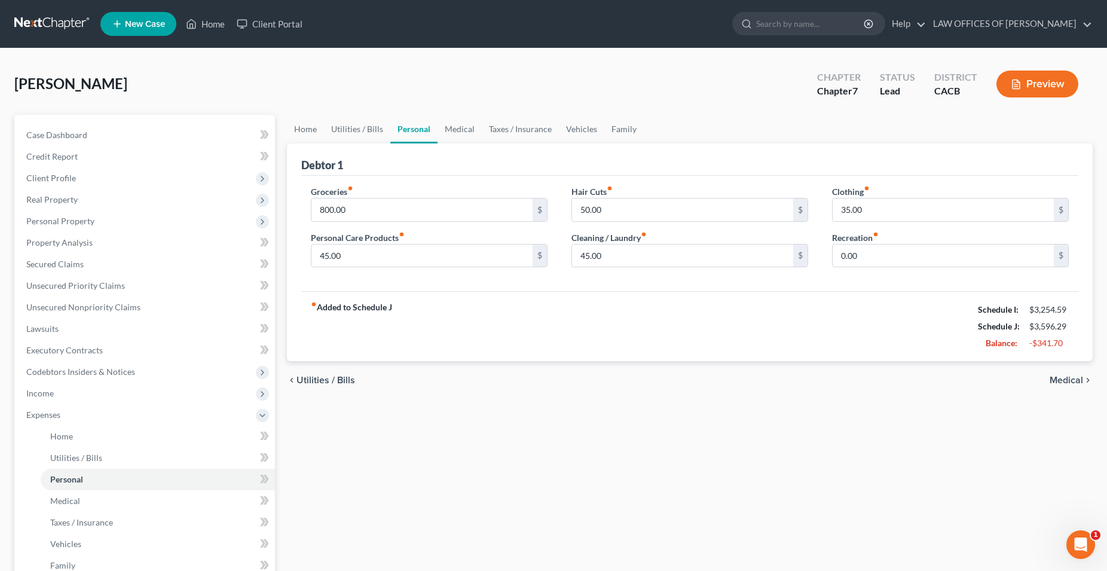
click at [1061, 377] on span "Medical" at bounding box center [1066, 380] width 33 height 10
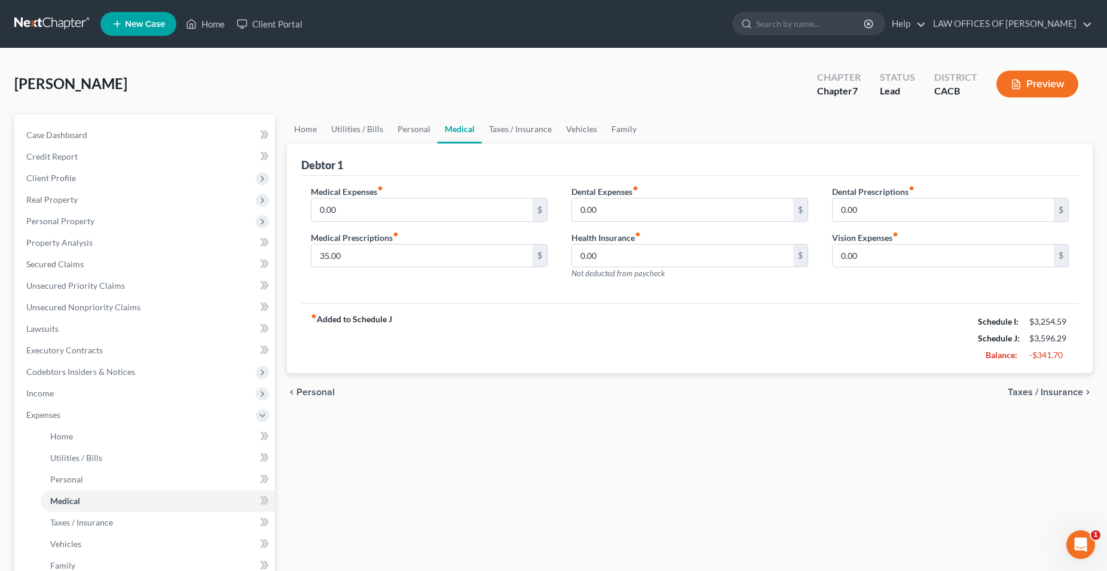
click at [1054, 392] on span "Taxes / Insurance" at bounding box center [1045, 392] width 75 height 10
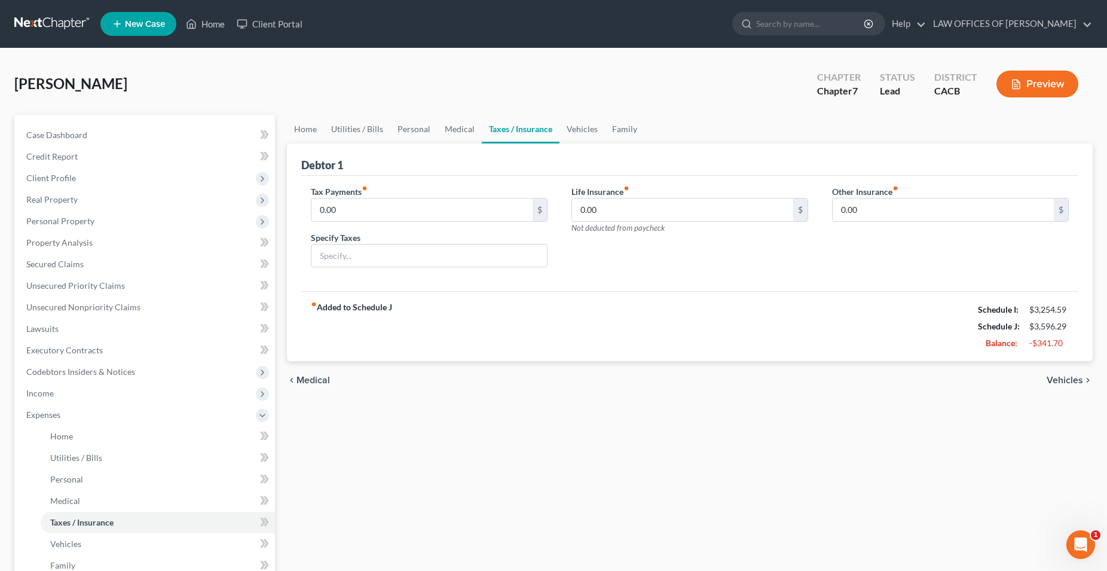
click at [1058, 381] on span "Vehicles" at bounding box center [1065, 380] width 36 height 10
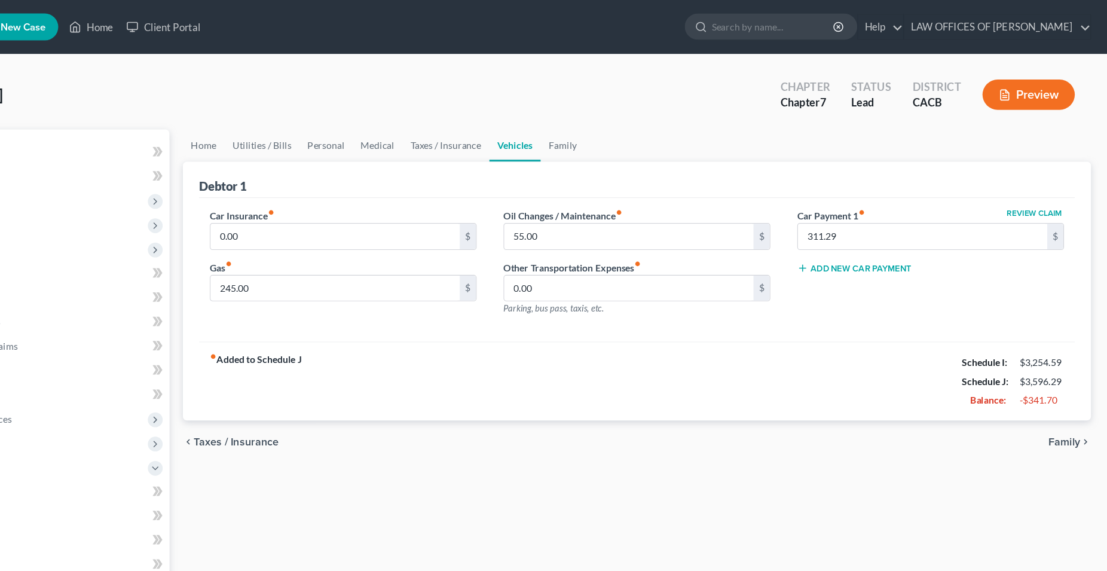
click at [1072, 392] on span "Family" at bounding box center [1069, 392] width 28 height 10
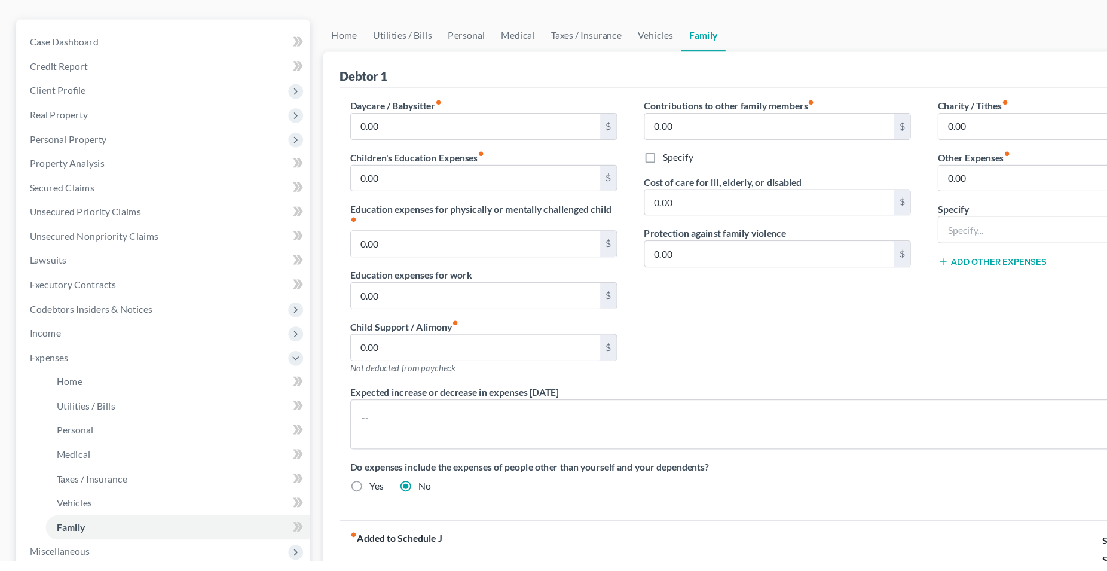
scroll to position [48, 0]
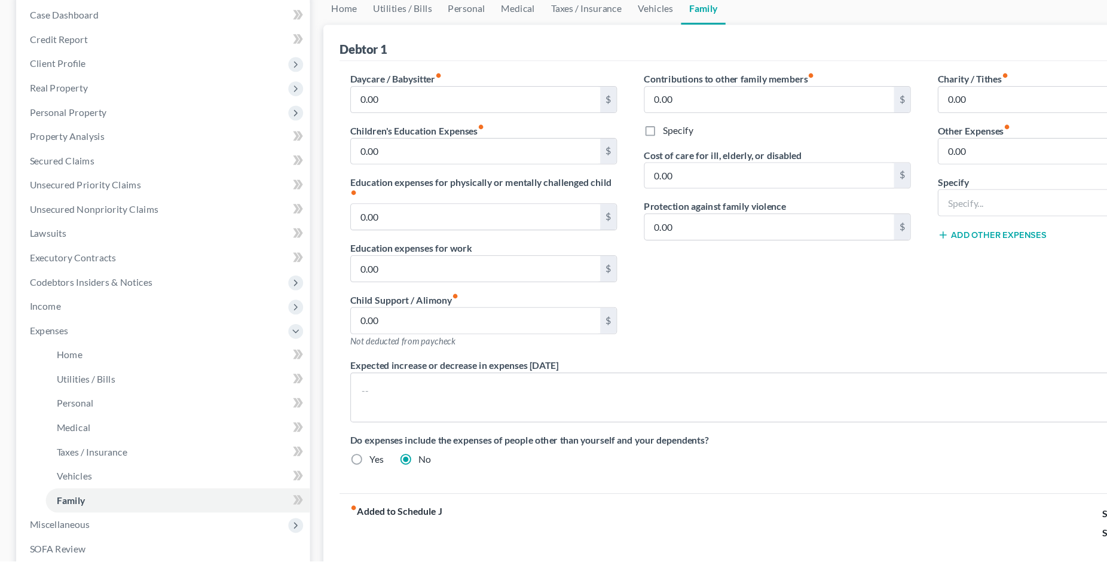
click at [343, 529] on strong "fiber_manual_record Added to Schedule J" at bounding box center [351, 546] width 81 height 50
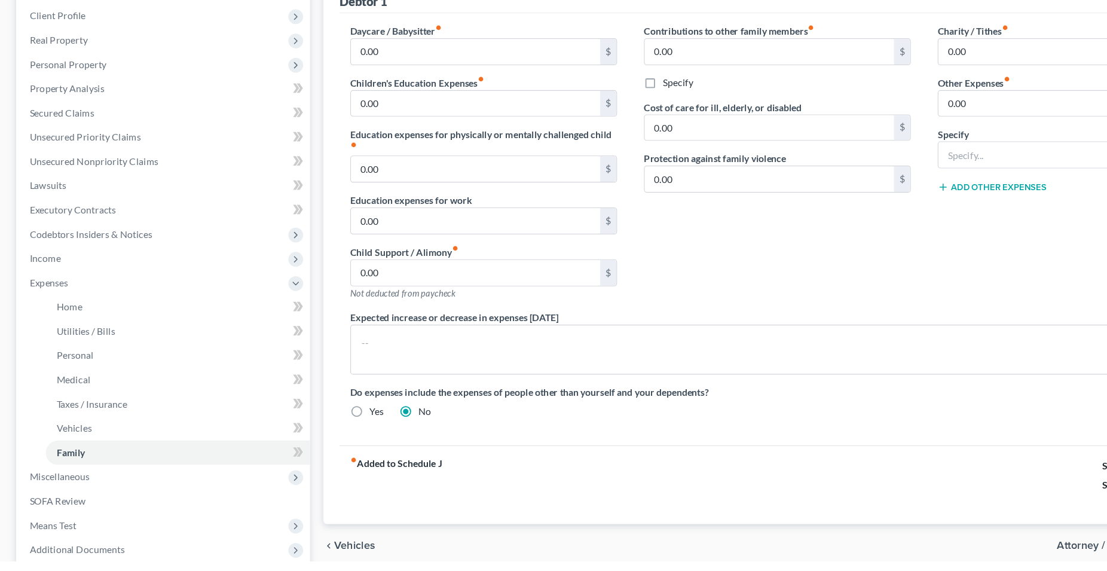
scroll to position [109, 0]
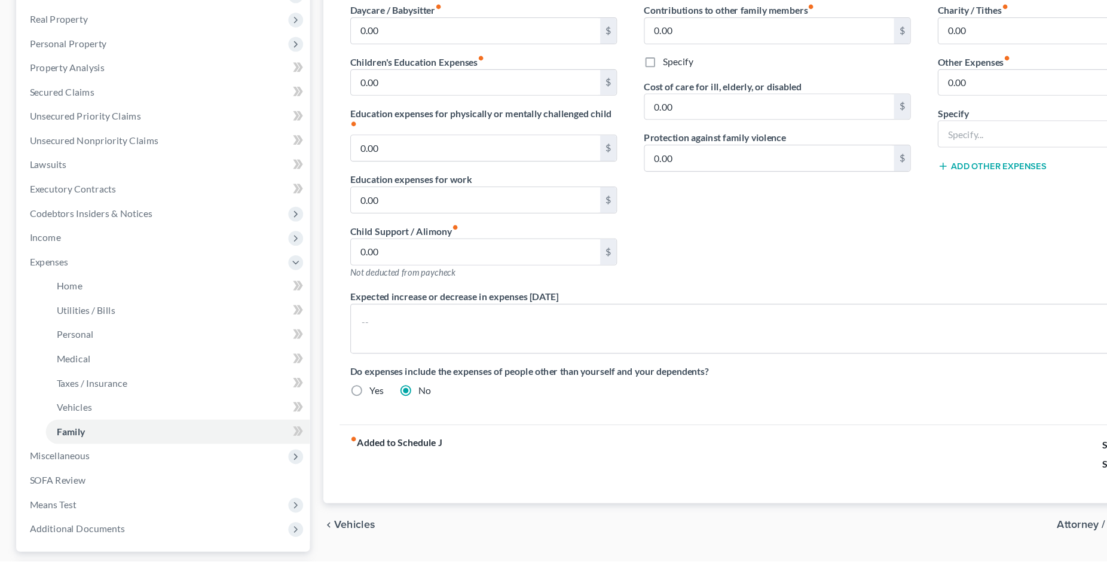
click at [318, 540] on span "Vehicles" at bounding box center [315, 539] width 36 height 10
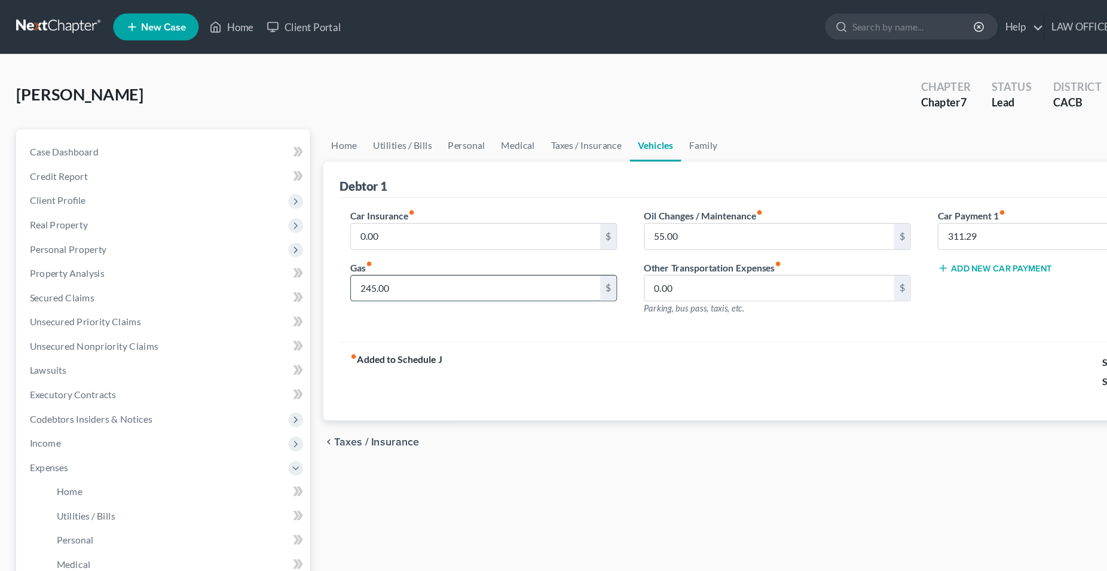
drag, startPoint x: 369, startPoint y: 248, endPoint x: 356, endPoint y: 251, distance: 12.9
click at [356, 251] on input "245.00" at bounding box center [421, 256] width 221 height 23
type input "275"
click at [472, 294] on div "Car Insurance fiber_manual_record 0.00 $ Gas fiber_manual_record 275 $ Oil Chan…" at bounding box center [689, 240] width 777 height 128
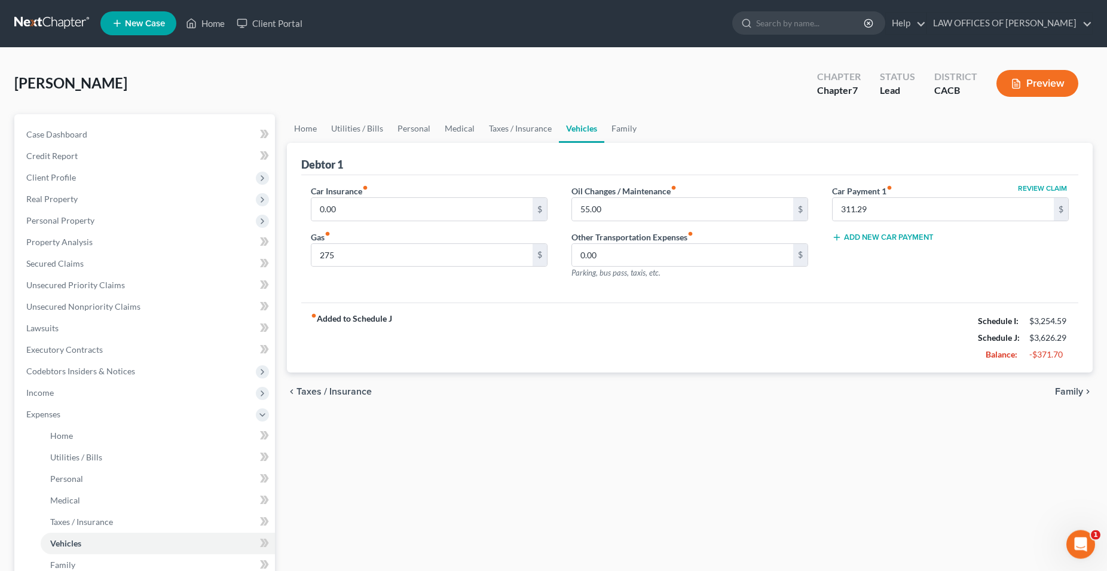
click at [358, 393] on span "Taxes / Insurance" at bounding box center [334, 392] width 75 height 10
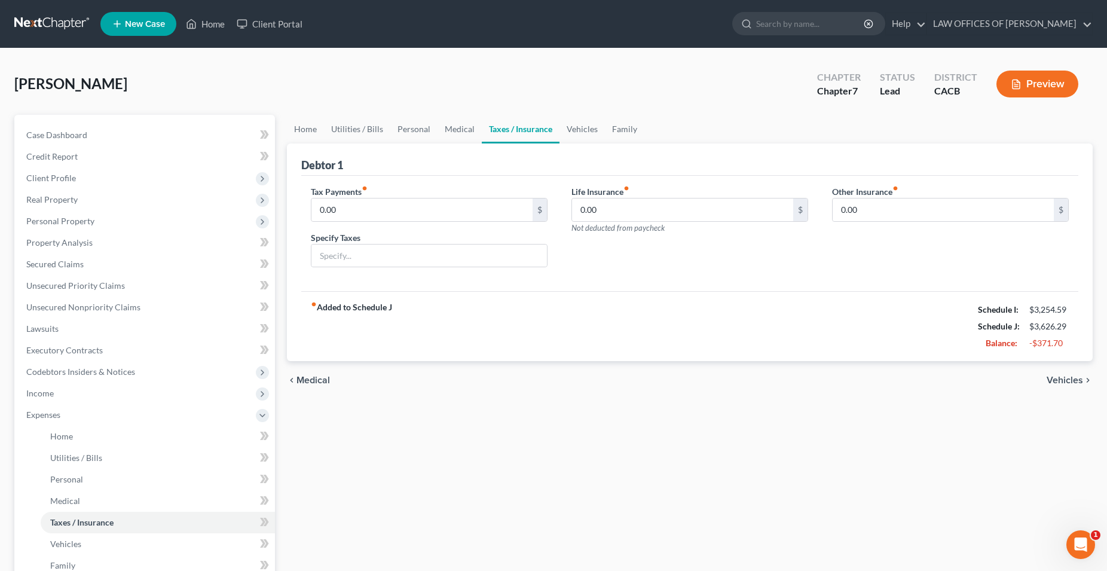
click at [320, 381] on span "Medical" at bounding box center [313, 380] width 33 height 10
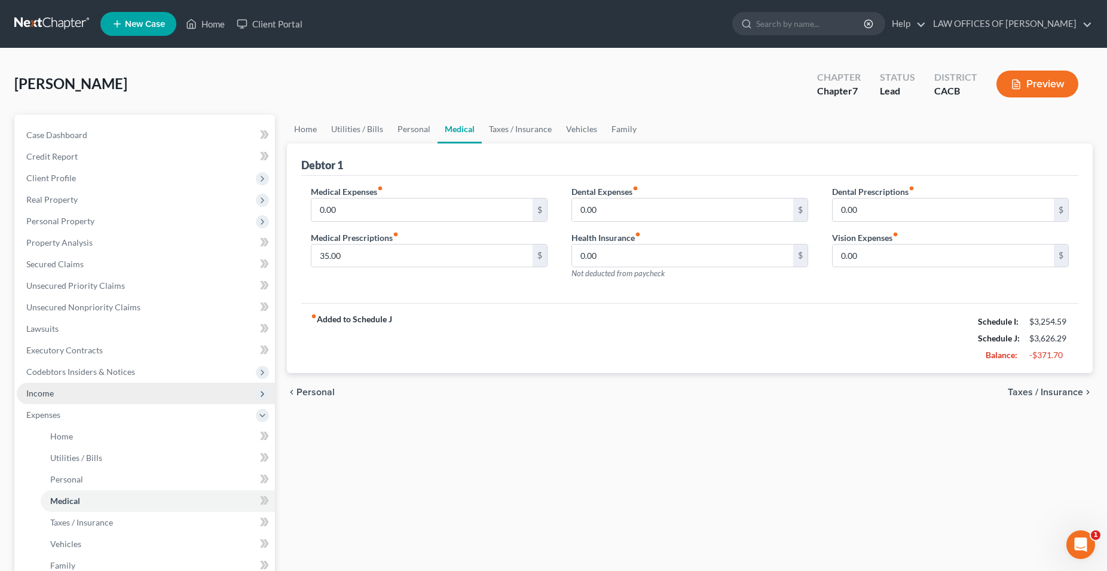
click at [50, 399] on span "Income" at bounding box center [146, 394] width 258 height 22
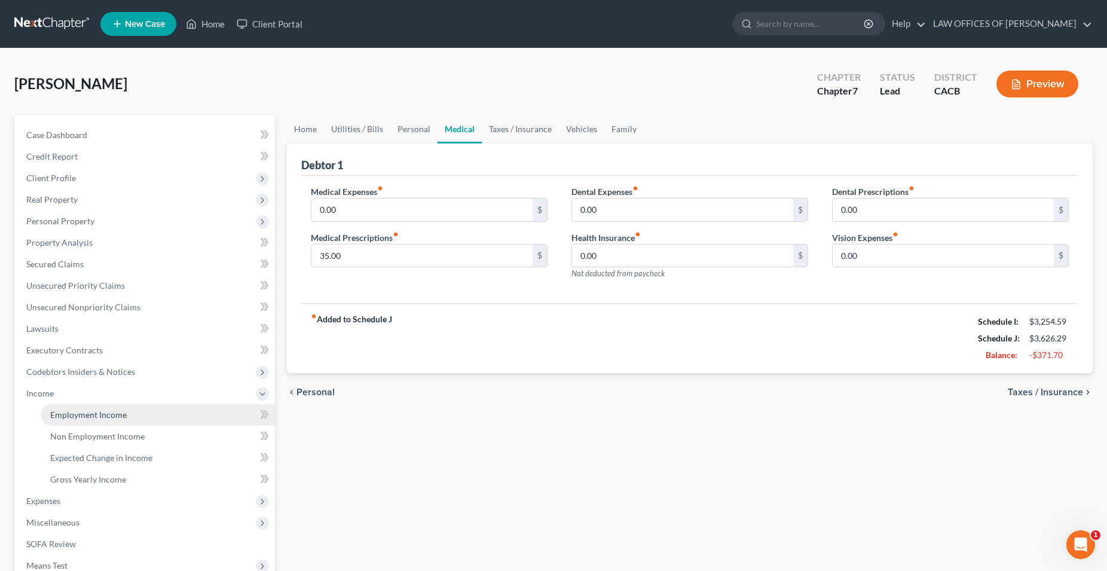
click at [78, 420] on link "Employment Income" at bounding box center [158, 415] width 234 height 22
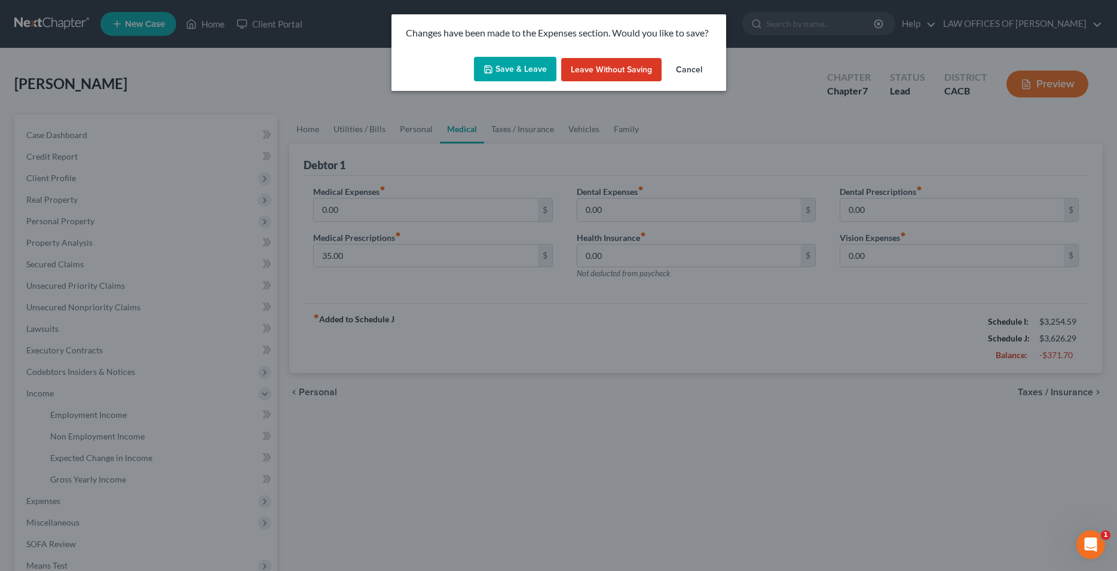
click at [519, 63] on button "Save & Leave" at bounding box center [515, 69] width 83 height 25
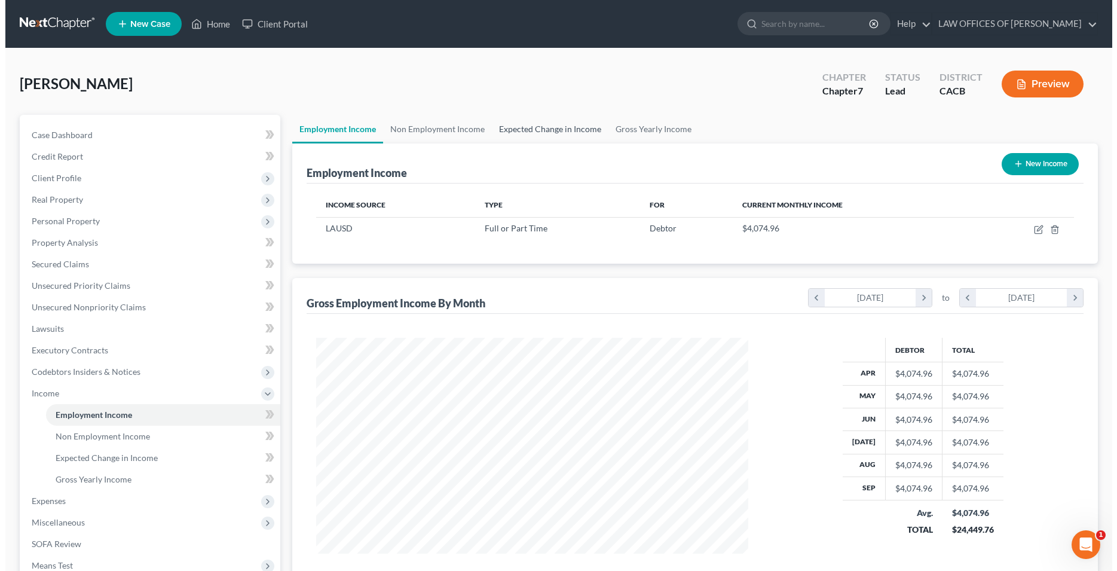
scroll to position [216, 456]
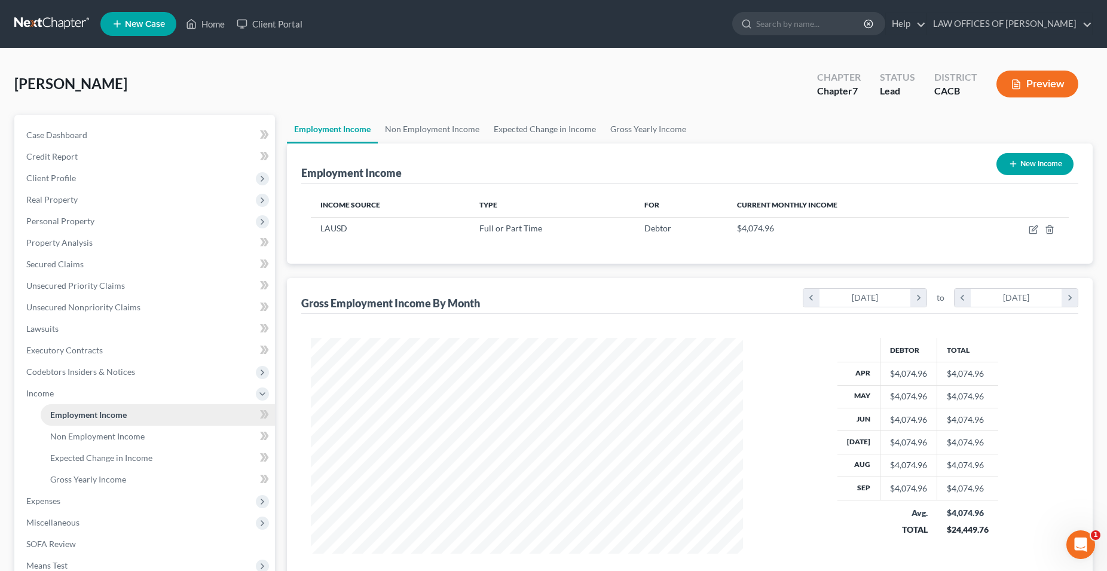
click at [84, 417] on span "Employment Income" at bounding box center [88, 415] width 77 height 10
click at [1033, 229] on icon "button" at bounding box center [1034, 230] width 10 height 10
select select "0"
select select "4"
select select "0"
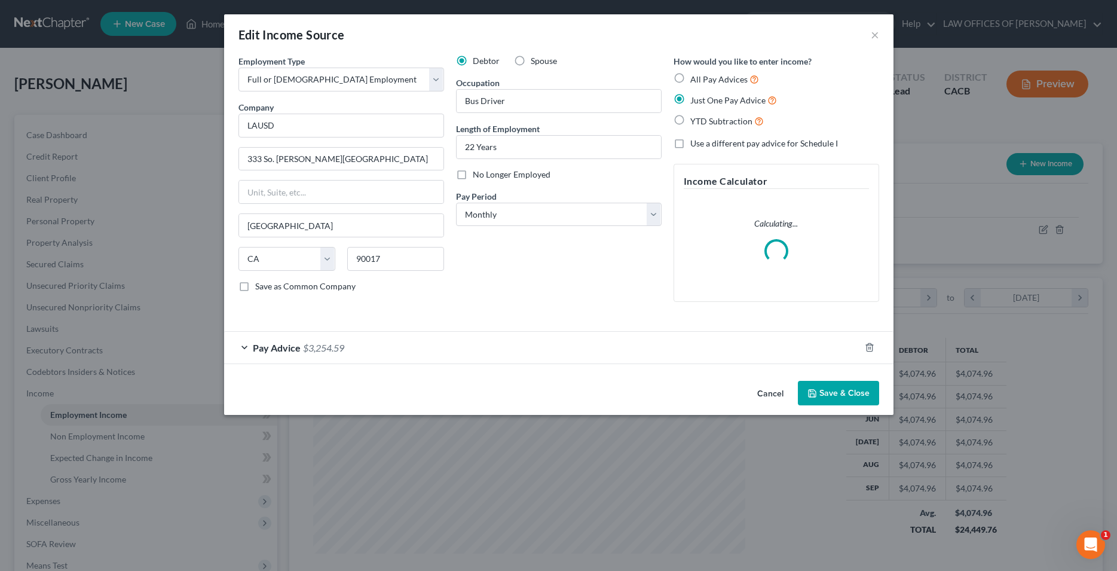
scroll to position [218, 460]
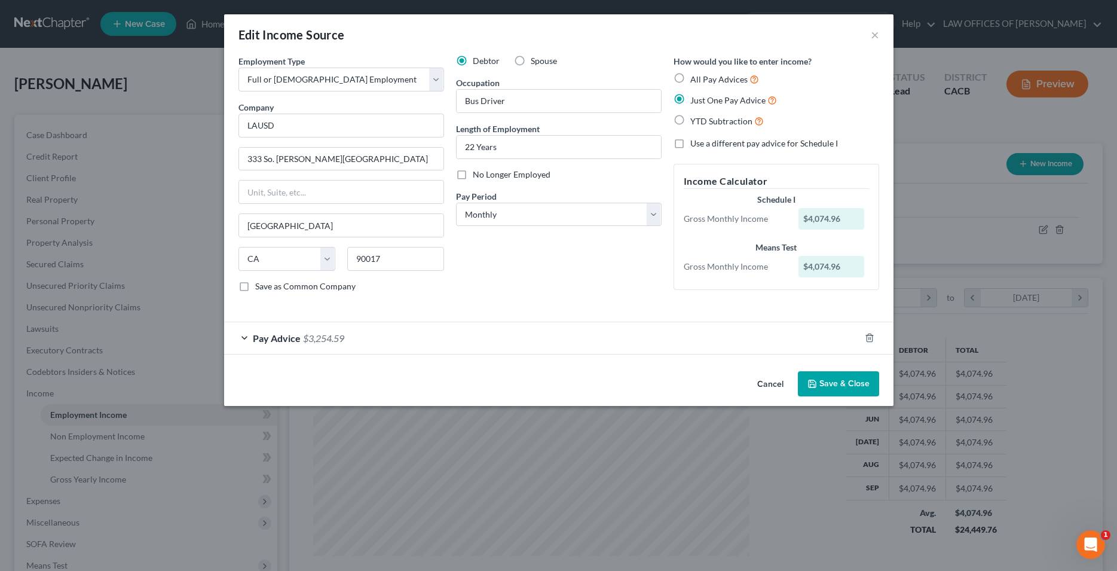
click at [281, 350] on div "Pay Advice $3,254.59" at bounding box center [542, 338] width 636 height 32
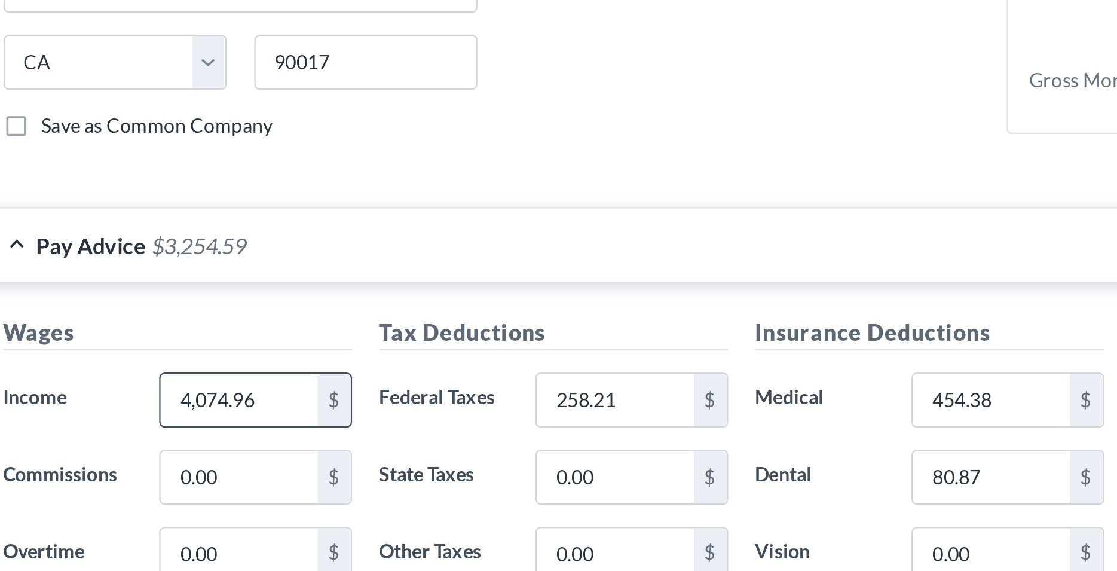
click at [320, 407] on input "4,074.96" at bounding box center [341, 405] width 68 height 23
click at [322, 407] on input "4,074.96" at bounding box center [341, 405] width 68 height 23
drag, startPoint x: 347, startPoint y: 407, endPoint x: 302, endPoint y: 407, distance: 45.4
click at [307, 407] on input "474.96" at bounding box center [341, 405] width 68 height 23
type input "4,474.96"
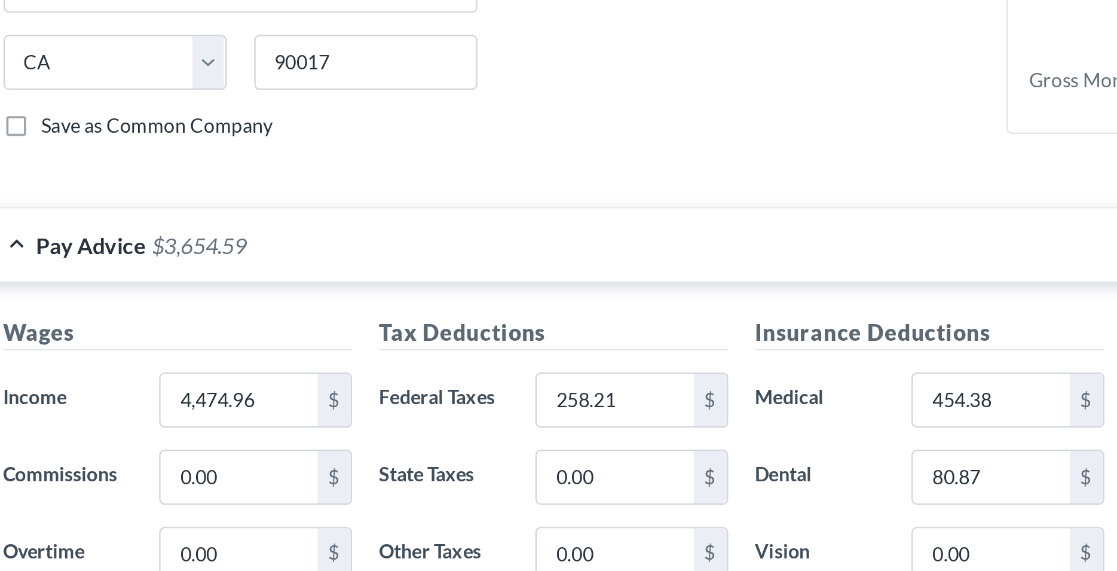
click at [438, 404] on label "Federal Taxes" at bounding box center [430, 405] width 68 height 24
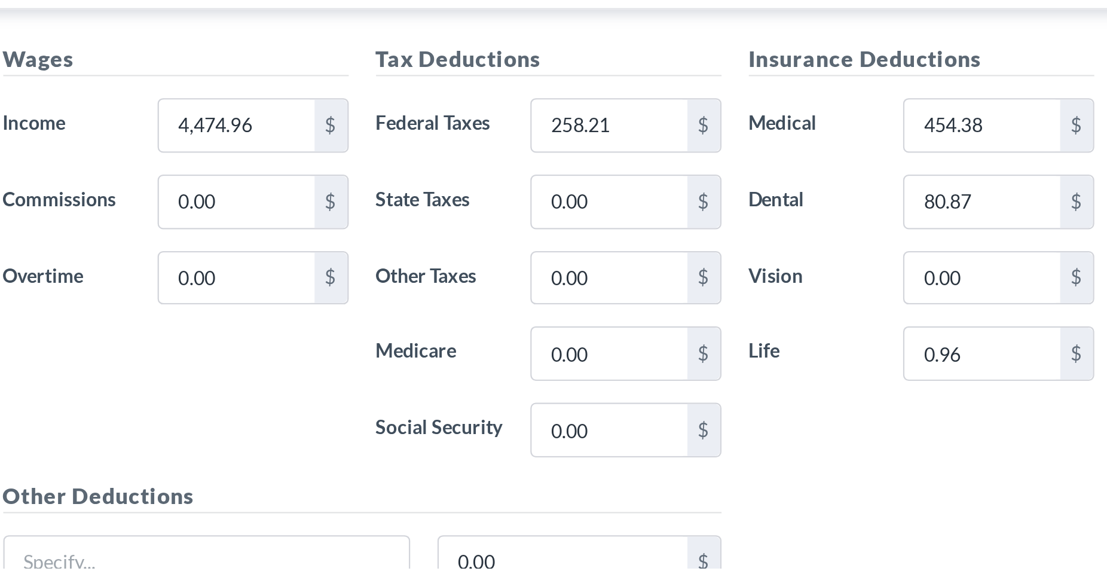
scroll to position [141, 0]
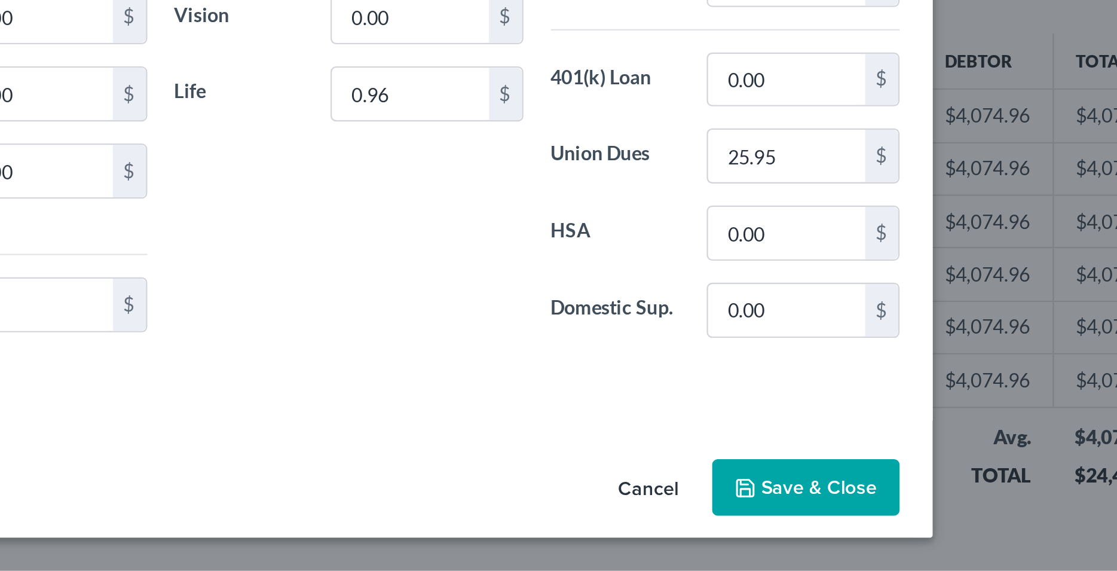
click at [838, 533] on button "Save & Close" at bounding box center [838, 535] width 81 height 25
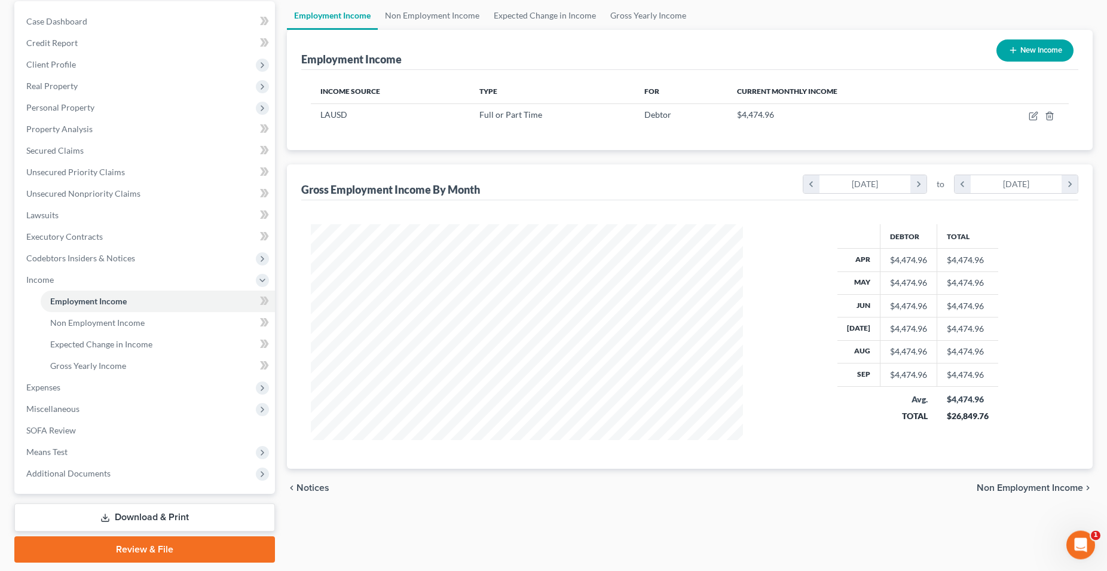
scroll to position [111, 0]
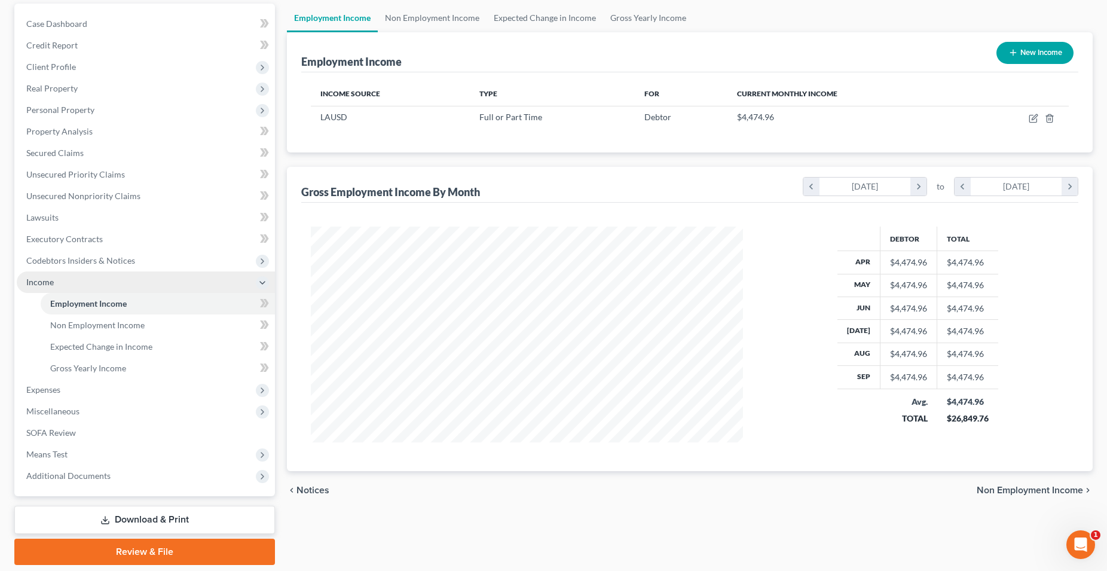
click at [49, 283] on span "Income" at bounding box center [40, 282] width 28 height 10
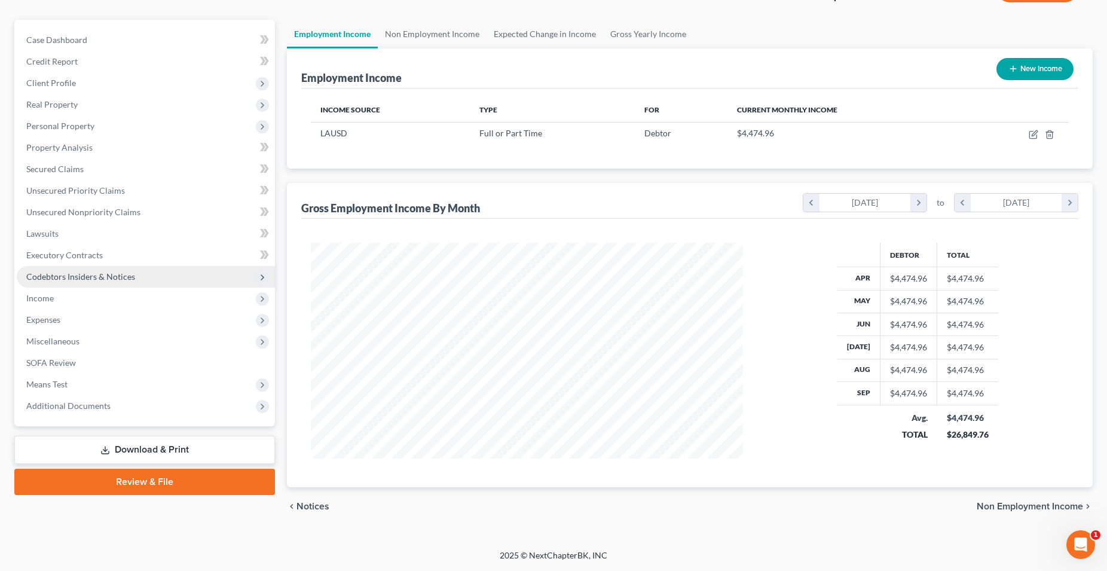
scroll to position [94, 0]
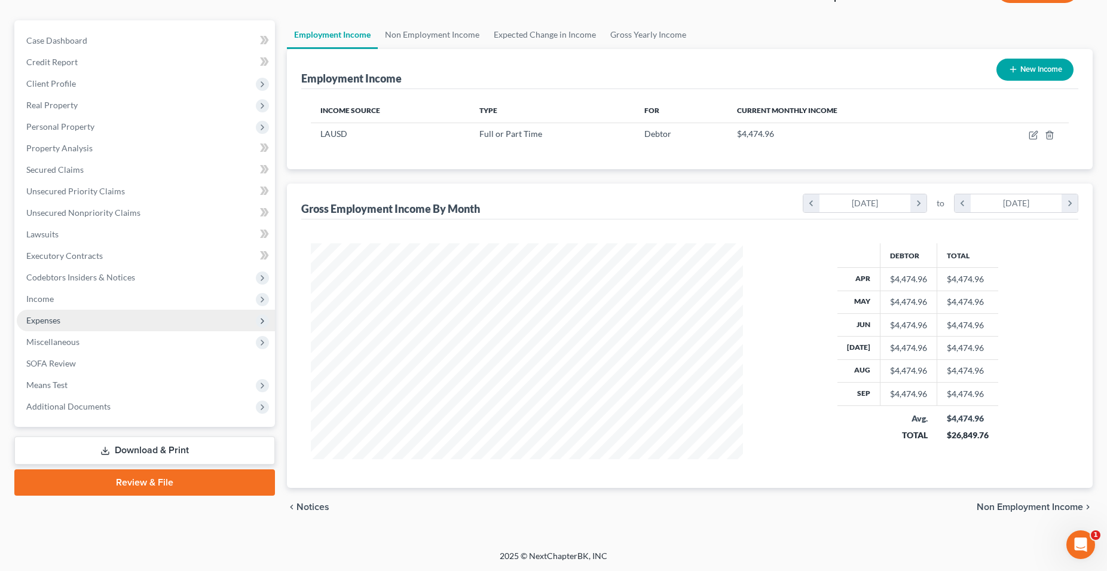
click at [46, 319] on span "Expenses" at bounding box center [43, 320] width 34 height 10
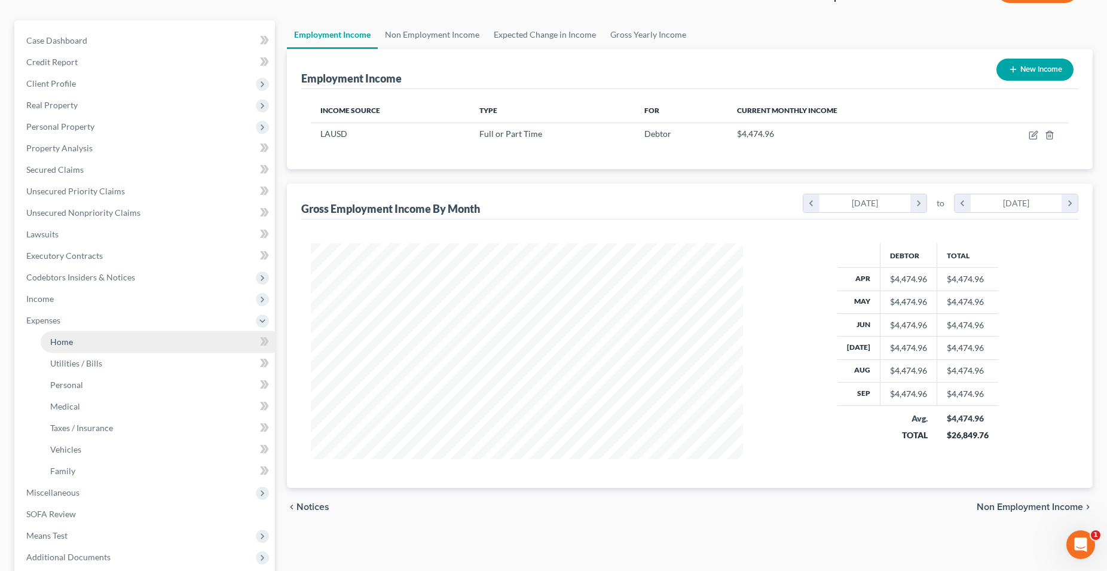
click at [60, 342] on span "Home" at bounding box center [61, 342] width 23 height 10
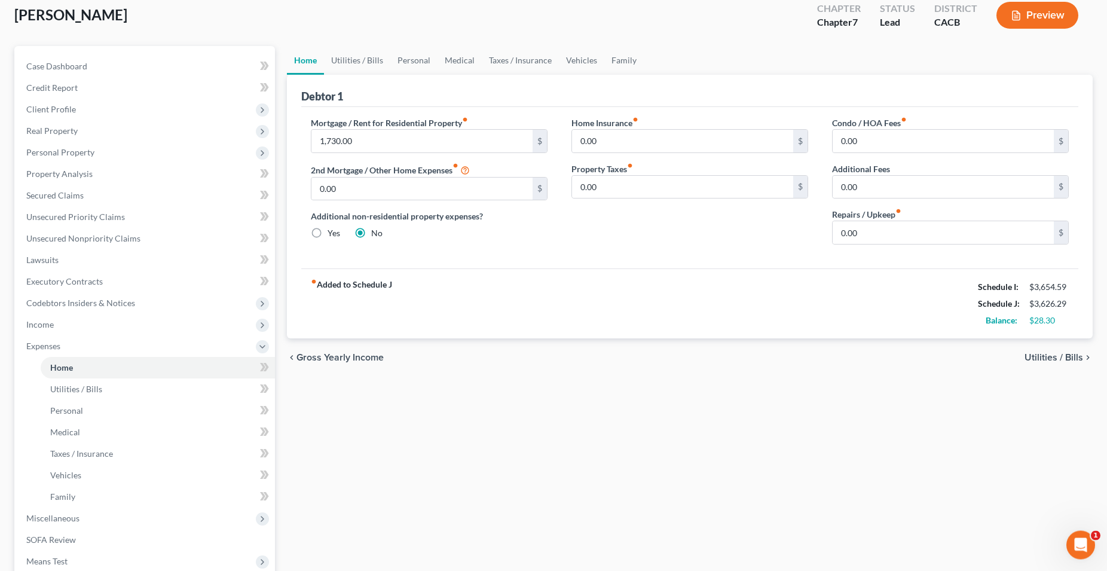
scroll to position [68, 0]
click at [72, 152] on span "Personal Property" at bounding box center [60, 153] width 68 height 10
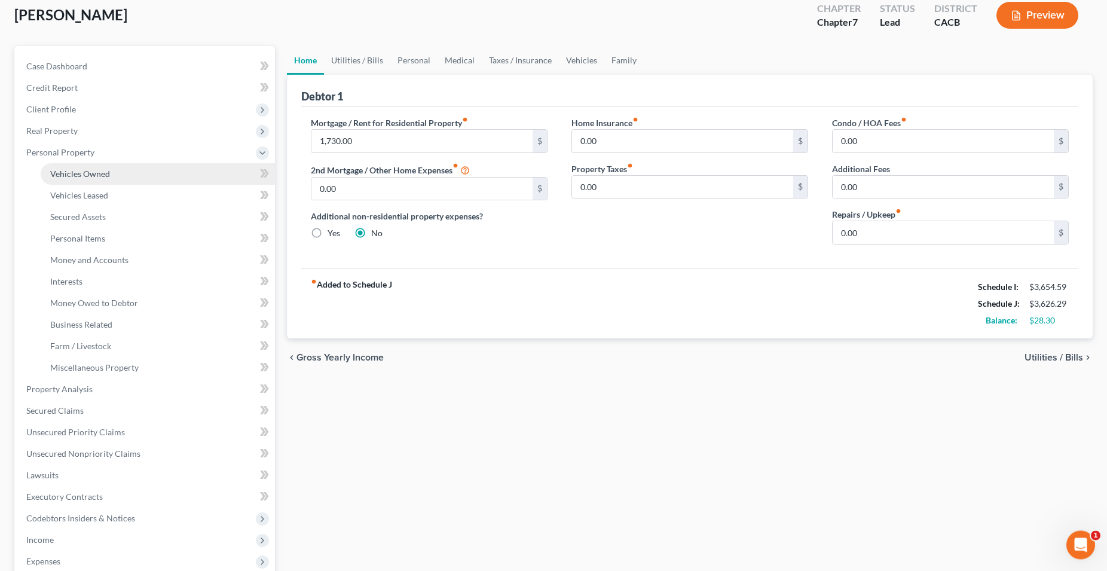
click at [99, 175] on span "Vehicles Owned" at bounding box center [80, 174] width 60 height 10
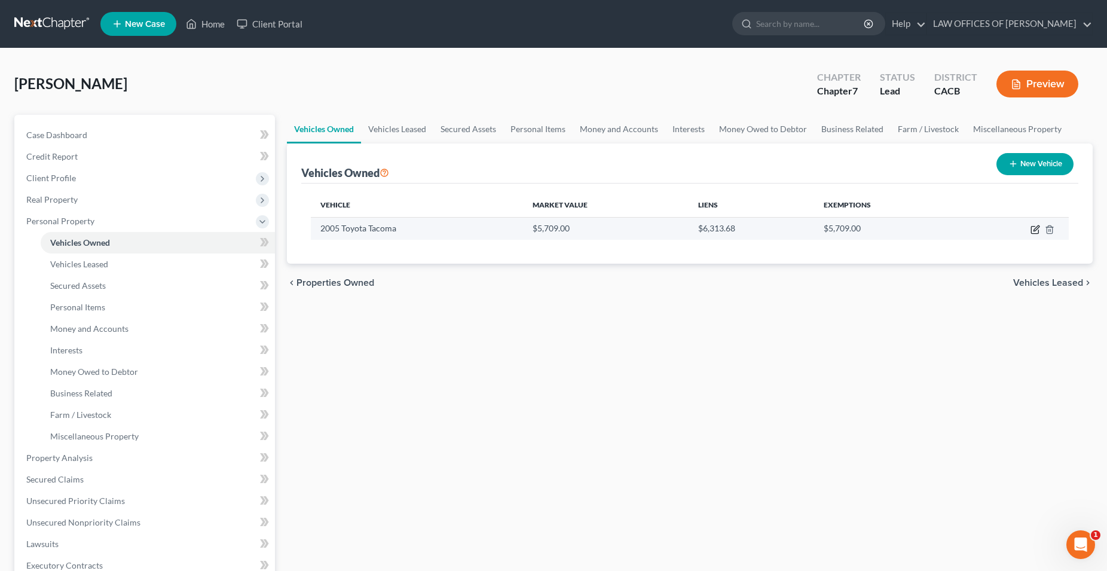
click at [1039, 230] on icon "button" at bounding box center [1036, 230] width 10 height 10
select select "0"
select select "21"
select select "3"
select select "0"
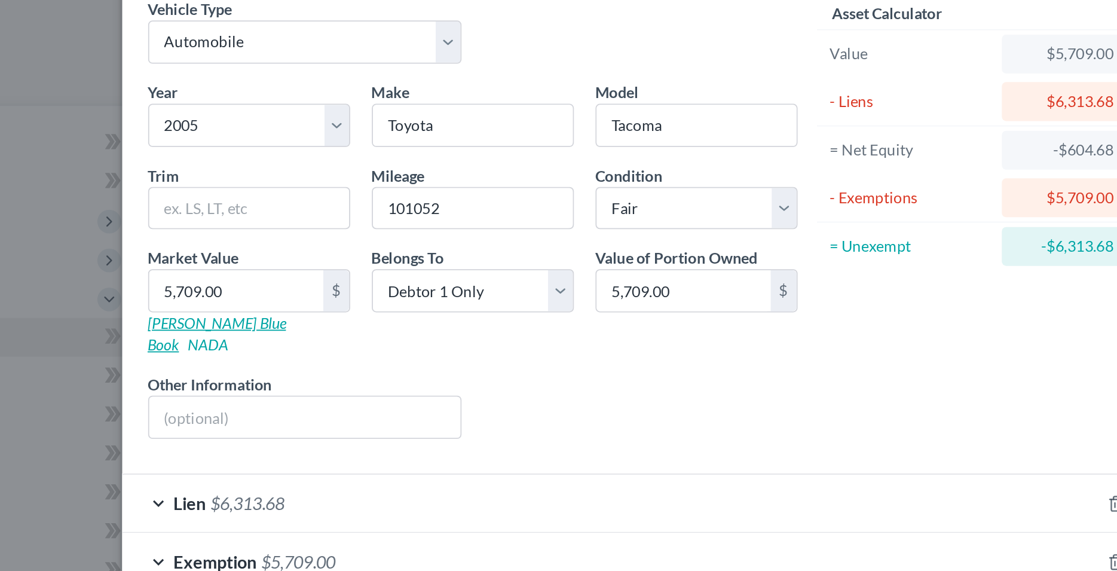
click at [321, 236] on link "[PERSON_NAME] Blue Book" at bounding box center [324, 241] width 77 height 22
click at [364, 218] on input "5,709.00" at bounding box center [335, 217] width 96 height 23
type input "8"
type input "8.00"
type input "84"
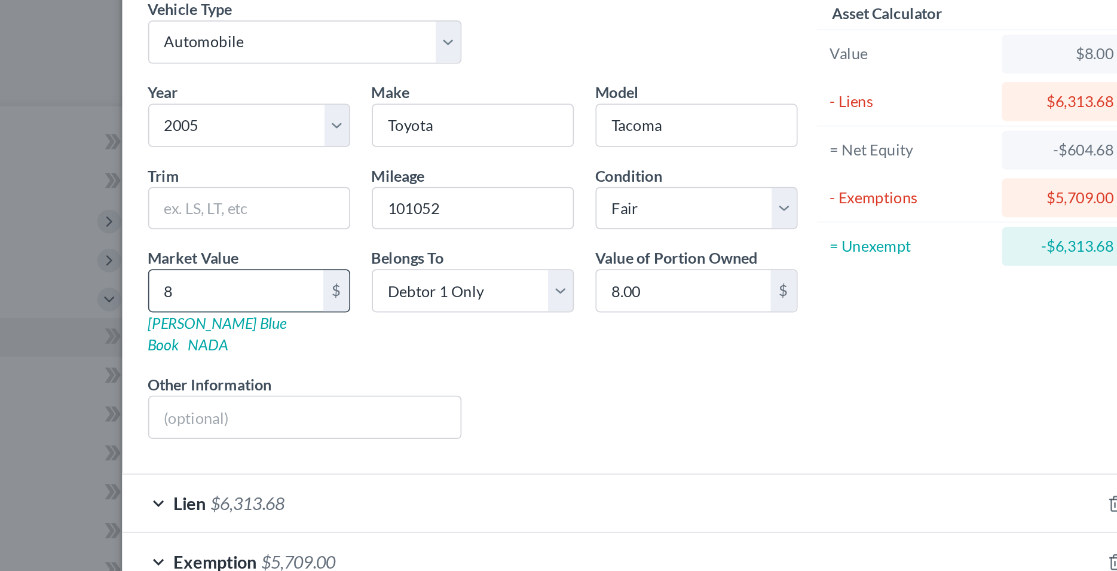
type input "84.00"
type input "846"
type input "846.00"
type input "8467"
type input "8,467.00"
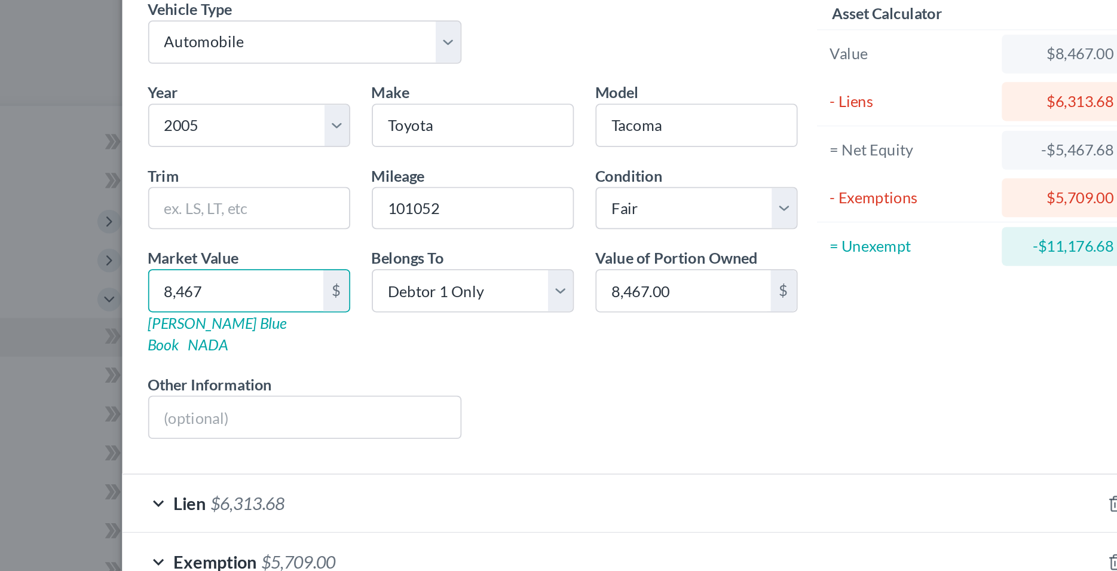
type input "8,467"
click at [448, 262] on div "Other Information" at bounding box center [373, 280] width 186 height 36
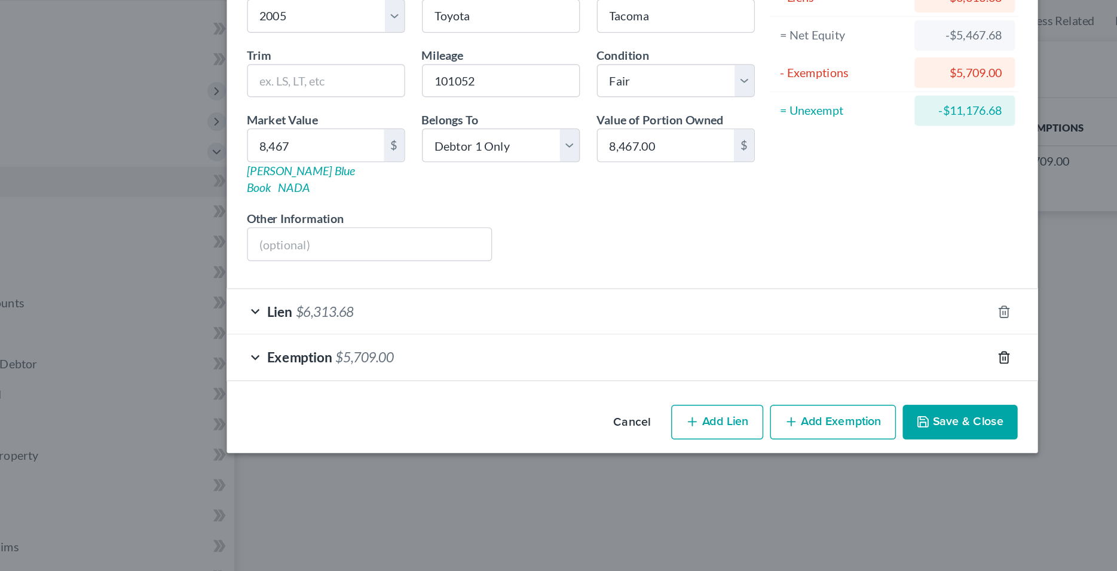
click at [824, 363] on icon "button" at bounding box center [821, 367] width 5 height 8
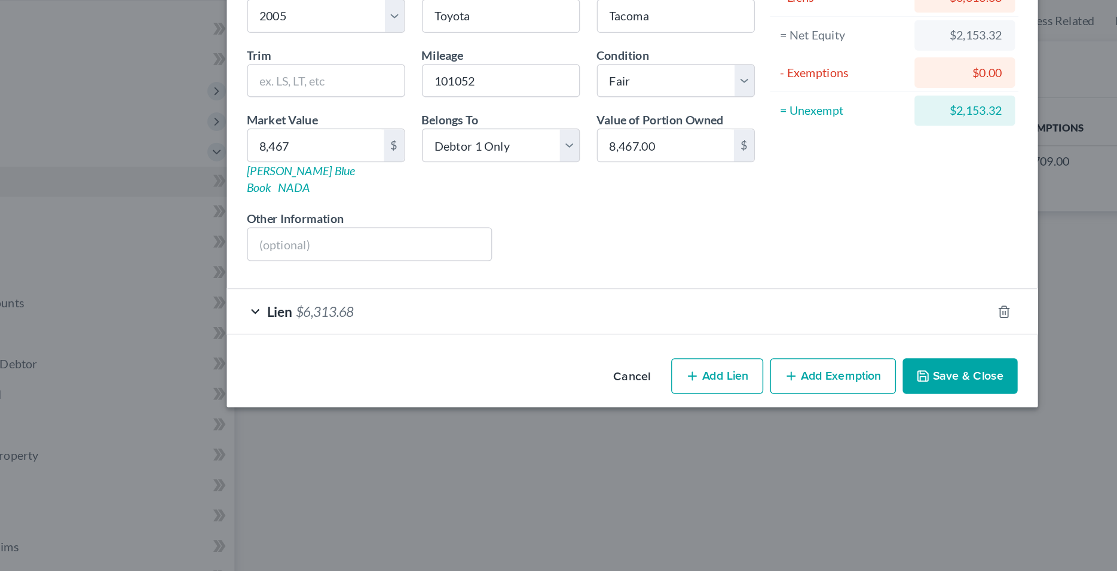
click at [705, 368] on button "Add Exemption" at bounding box center [700, 380] width 89 height 25
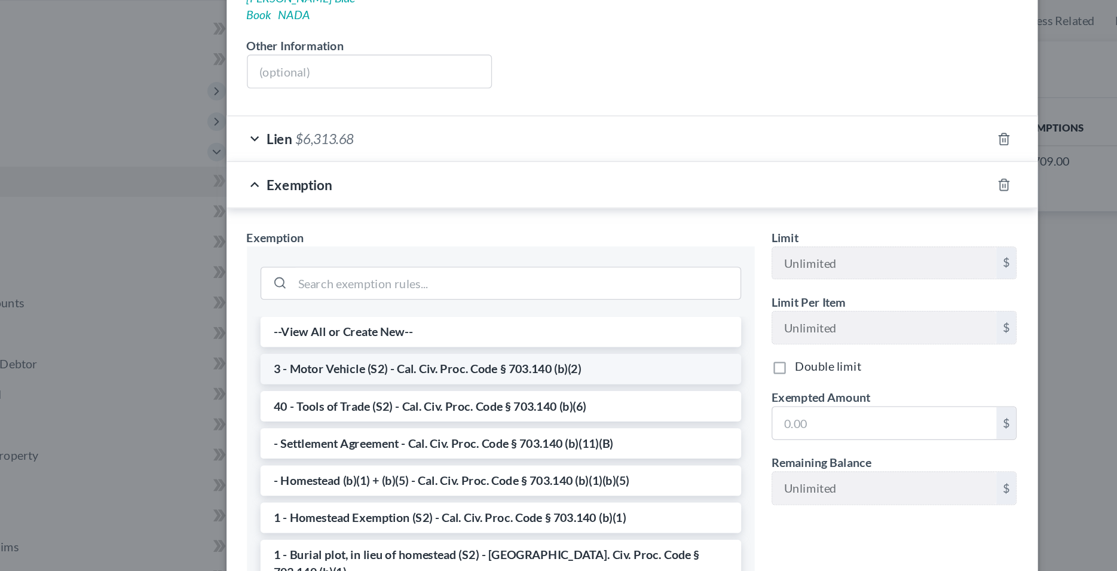
click at [398, 365] on li "3 - Motor Vehicle (S2) - Cal. Civ. Proc. Code § 703.140 (b)(2)" at bounding box center [466, 376] width 340 height 22
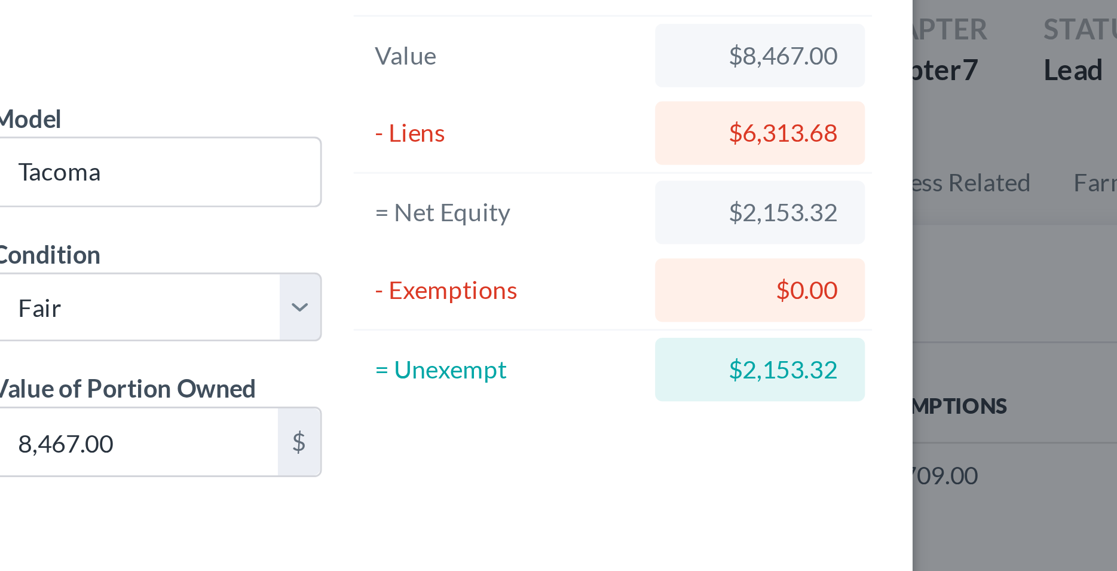
click at [812, 219] on div "Asset Calculator Value $8,467.00 - Liens $6,313.68 = Net Equity $2,153.32 - Exe…" at bounding box center [745, 181] width 186 height 253
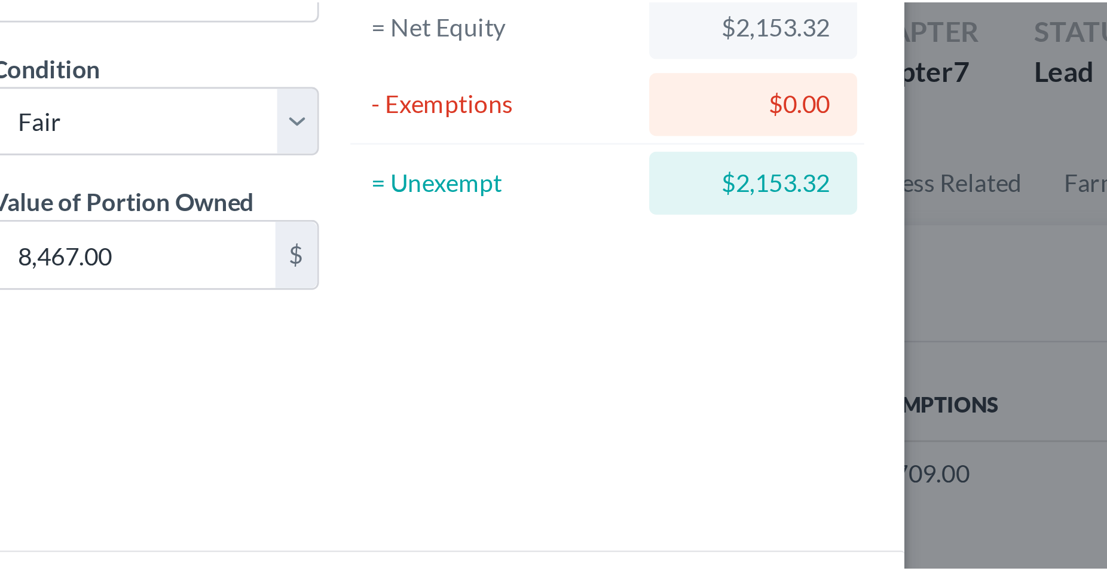
scroll to position [97, 0]
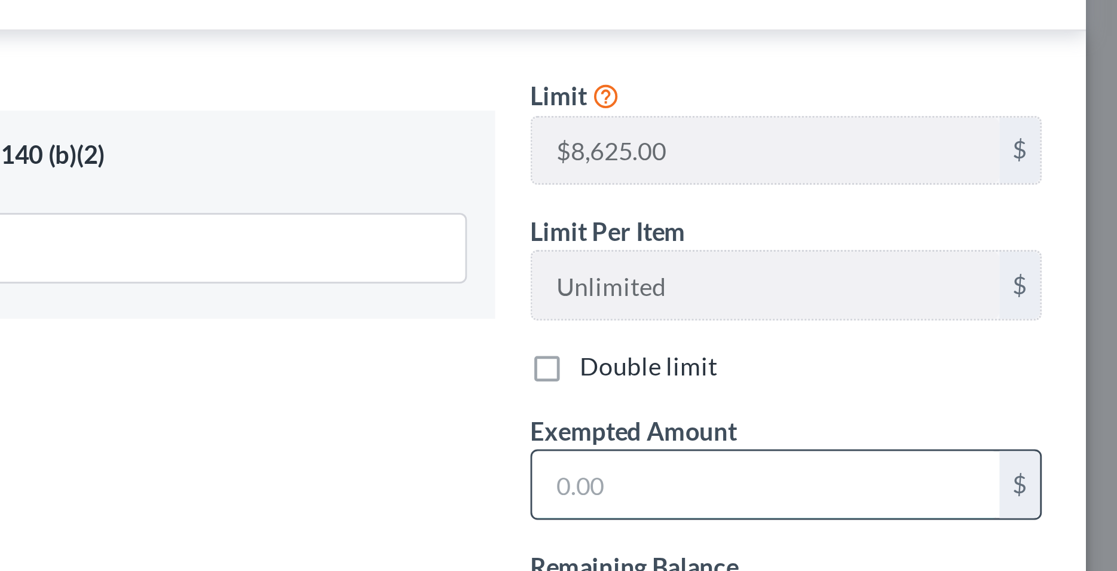
click at [687, 430] on input "text" at bounding box center [737, 440] width 158 height 23
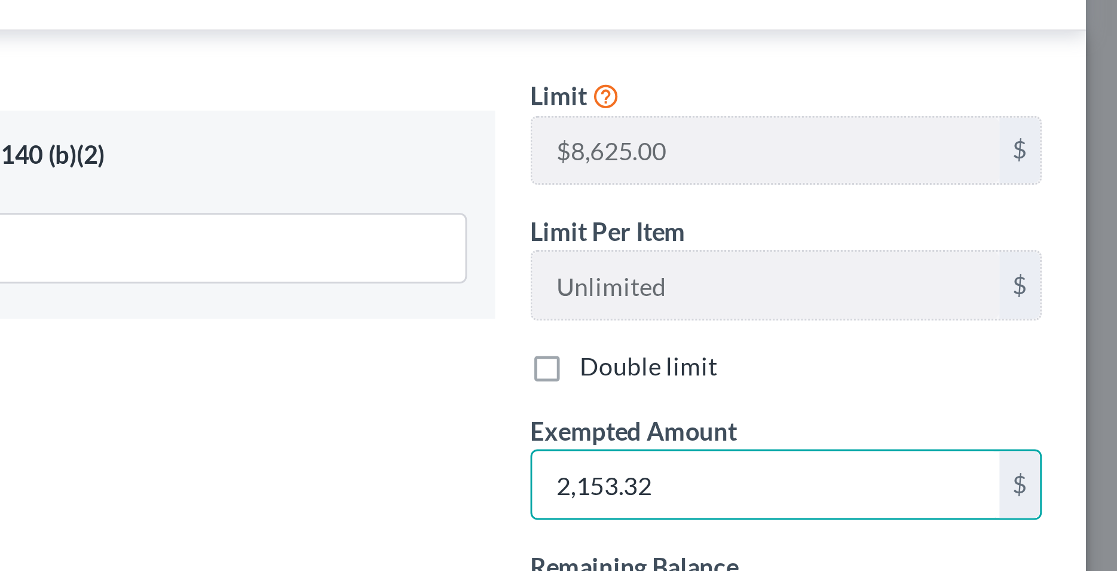
type input "2,153.32"
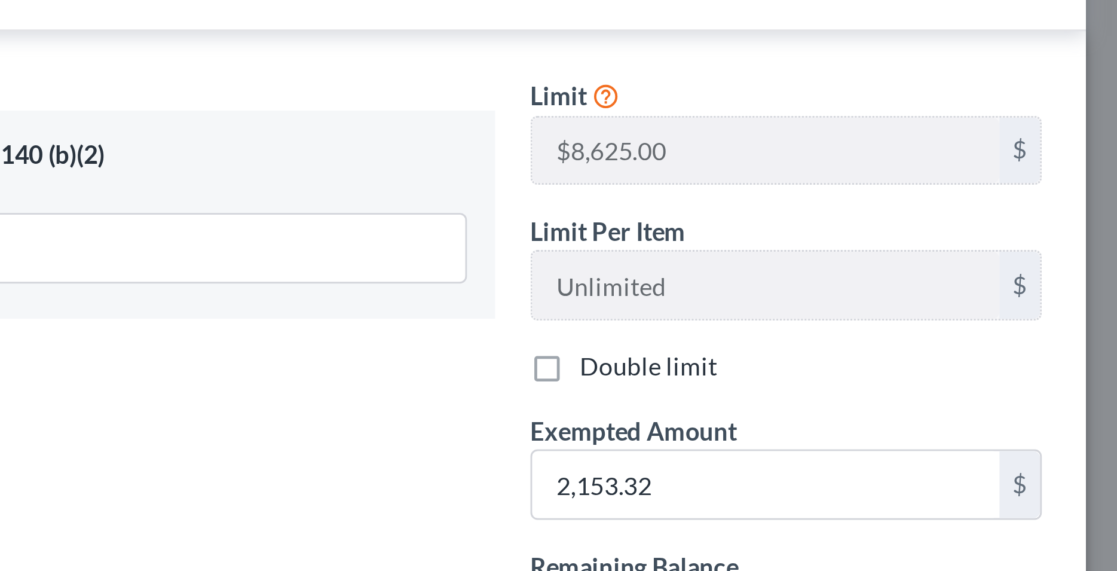
click at [619, 420] on div "Exemption Set must be selected for CA. Exemption * 3 - Motor Vehicle (S2) - Cal…" at bounding box center [465, 404] width 371 height 207
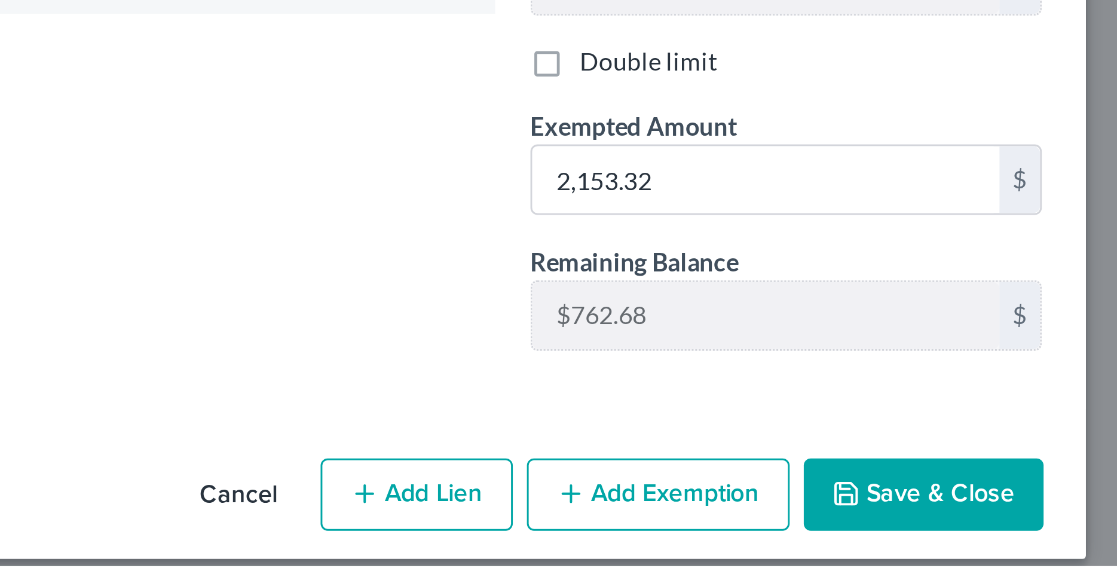
click at [785, 534] on button "Save & Close" at bounding box center [790, 546] width 81 height 25
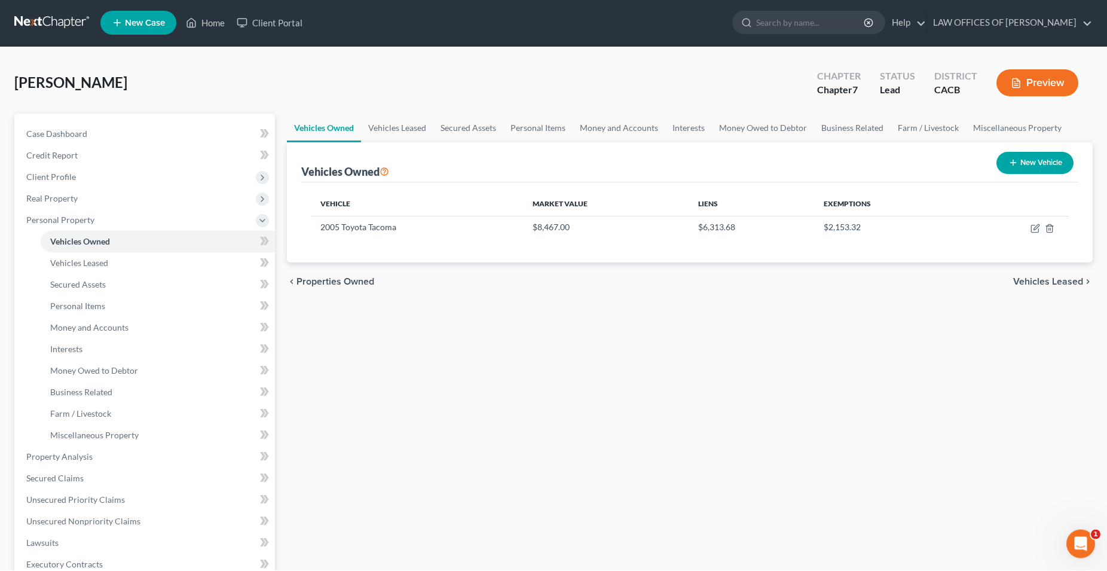
scroll to position [4, 0]
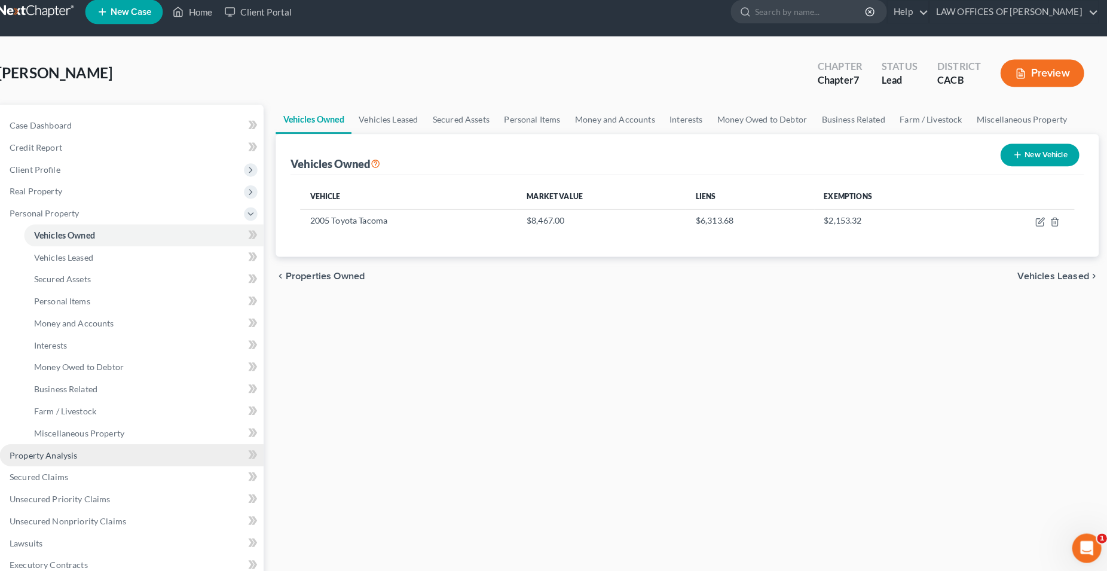
click at [74, 455] on span "Property Analysis" at bounding box center [59, 453] width 66 height 10
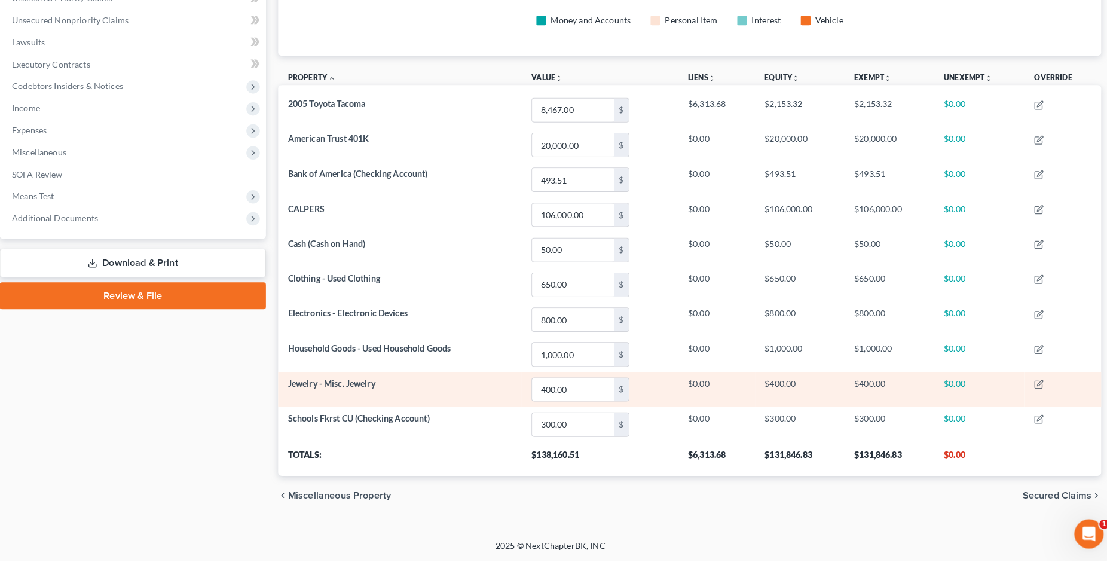
scroll to position [265, 0]
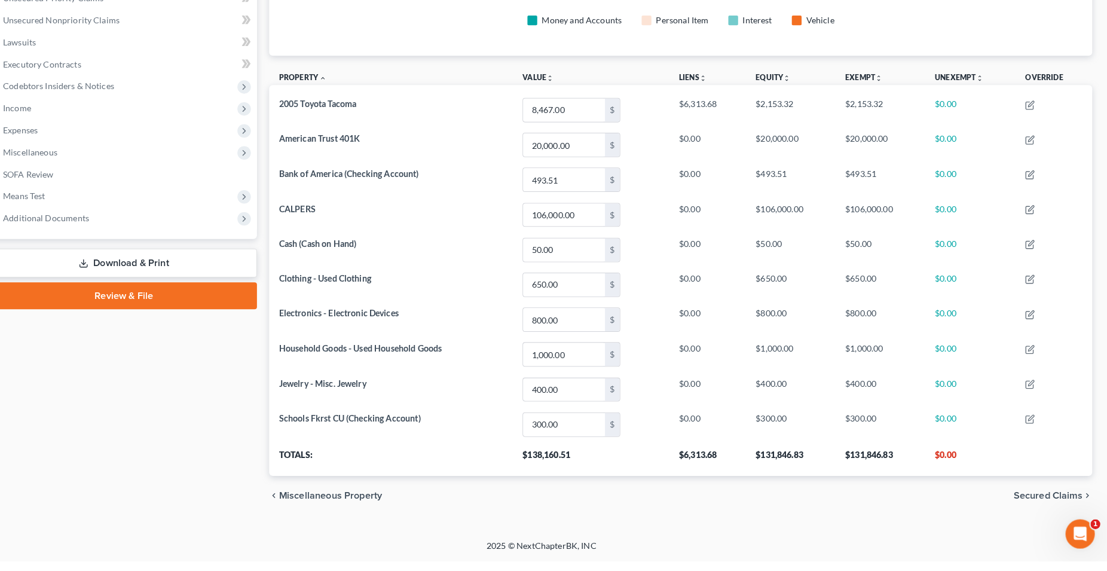
click at [190, 387] on div "Case Dashboard Payments Invoices Payments Payments Credit Report Client Profile" at bounding box center [144, 187] width 273 height 677
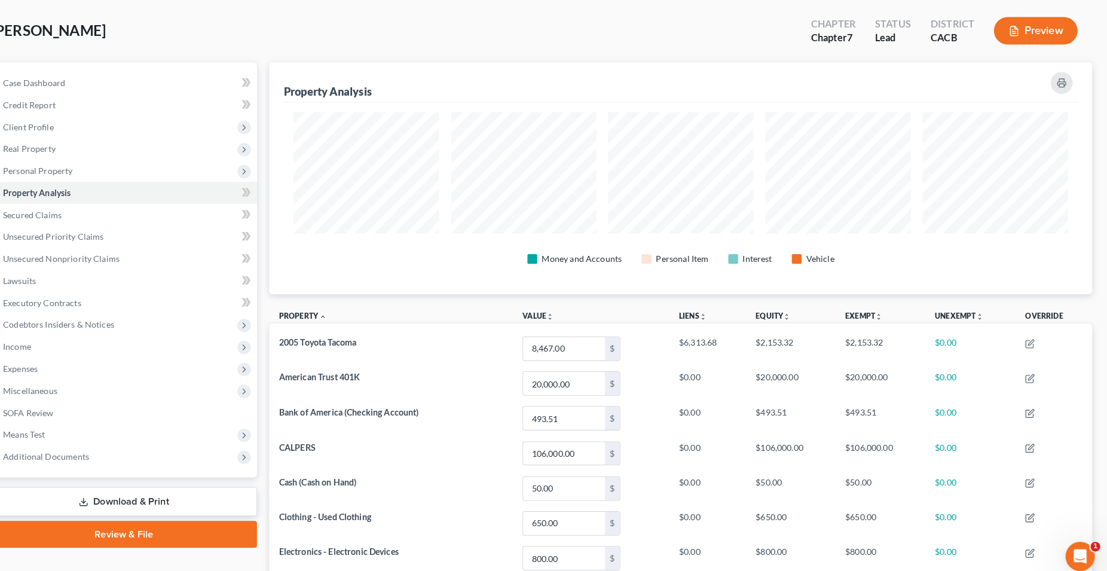
scroll to position [0, 0]
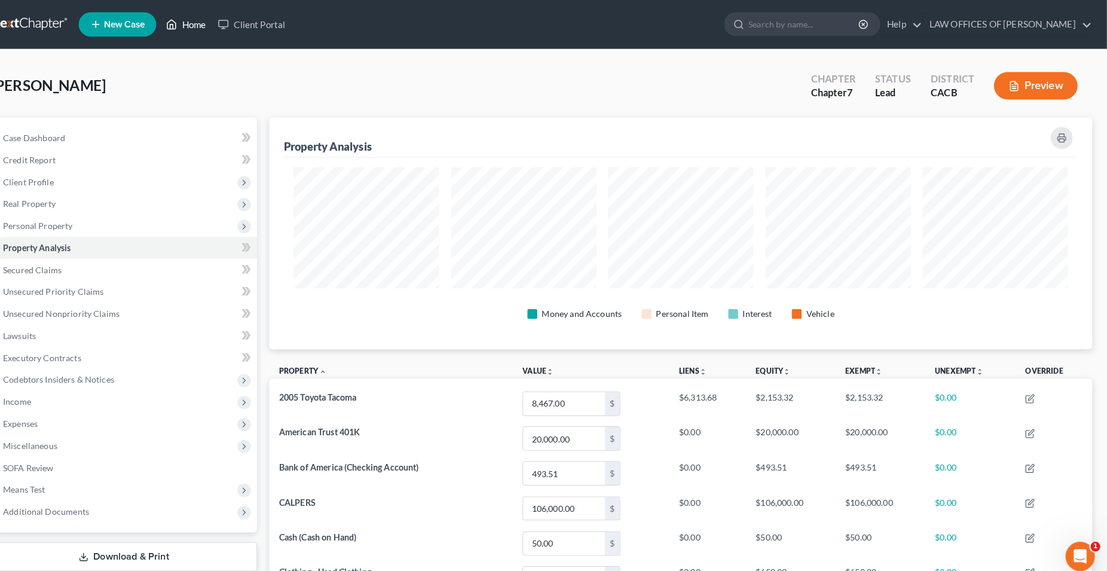
click at [211, 26] on link "Home" at bounding box center [205, 24] width 51 height 22
